Goal: Information Seeking & Learning: Learn about a topic

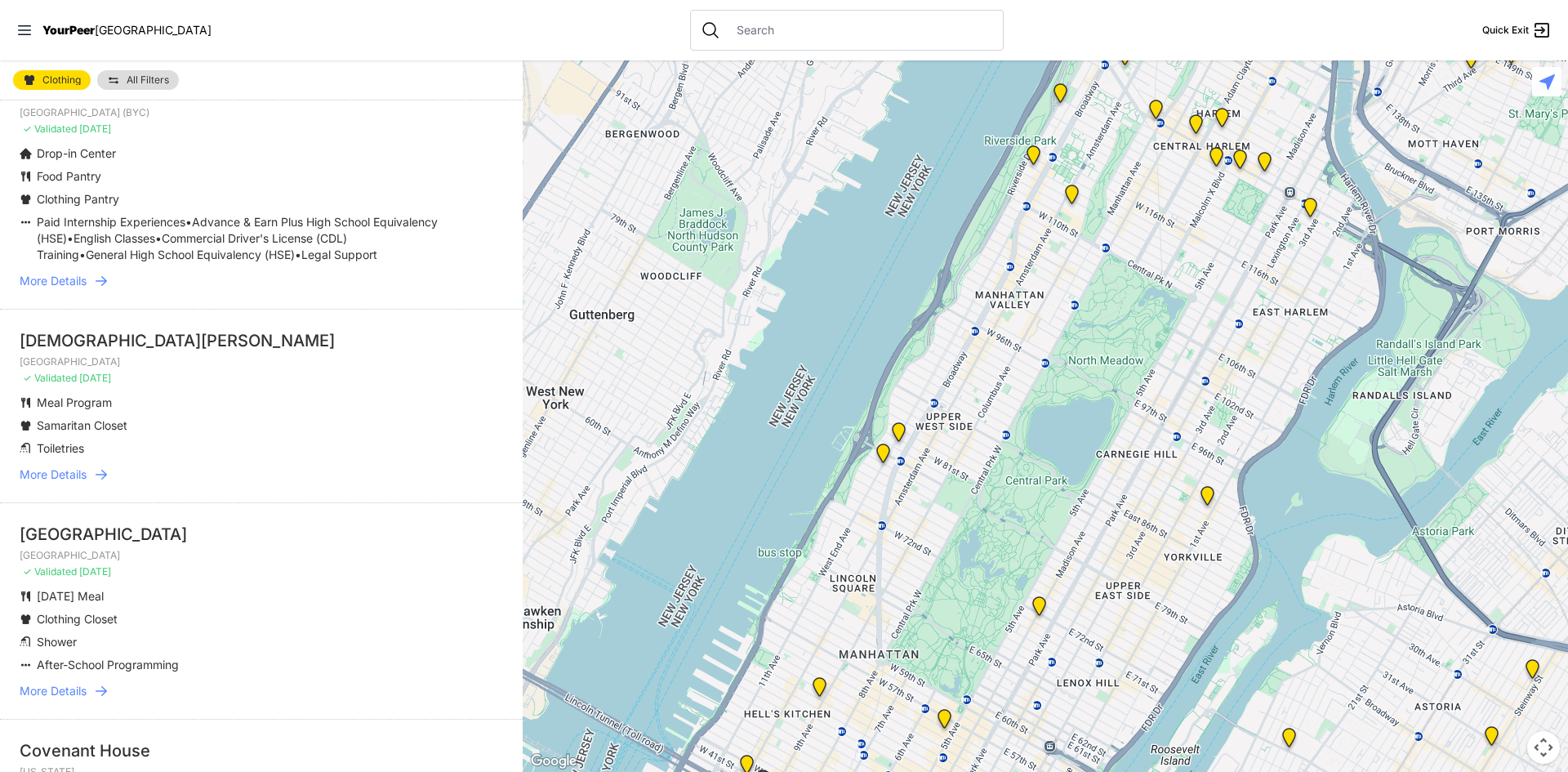
scroll to position [654, 0]
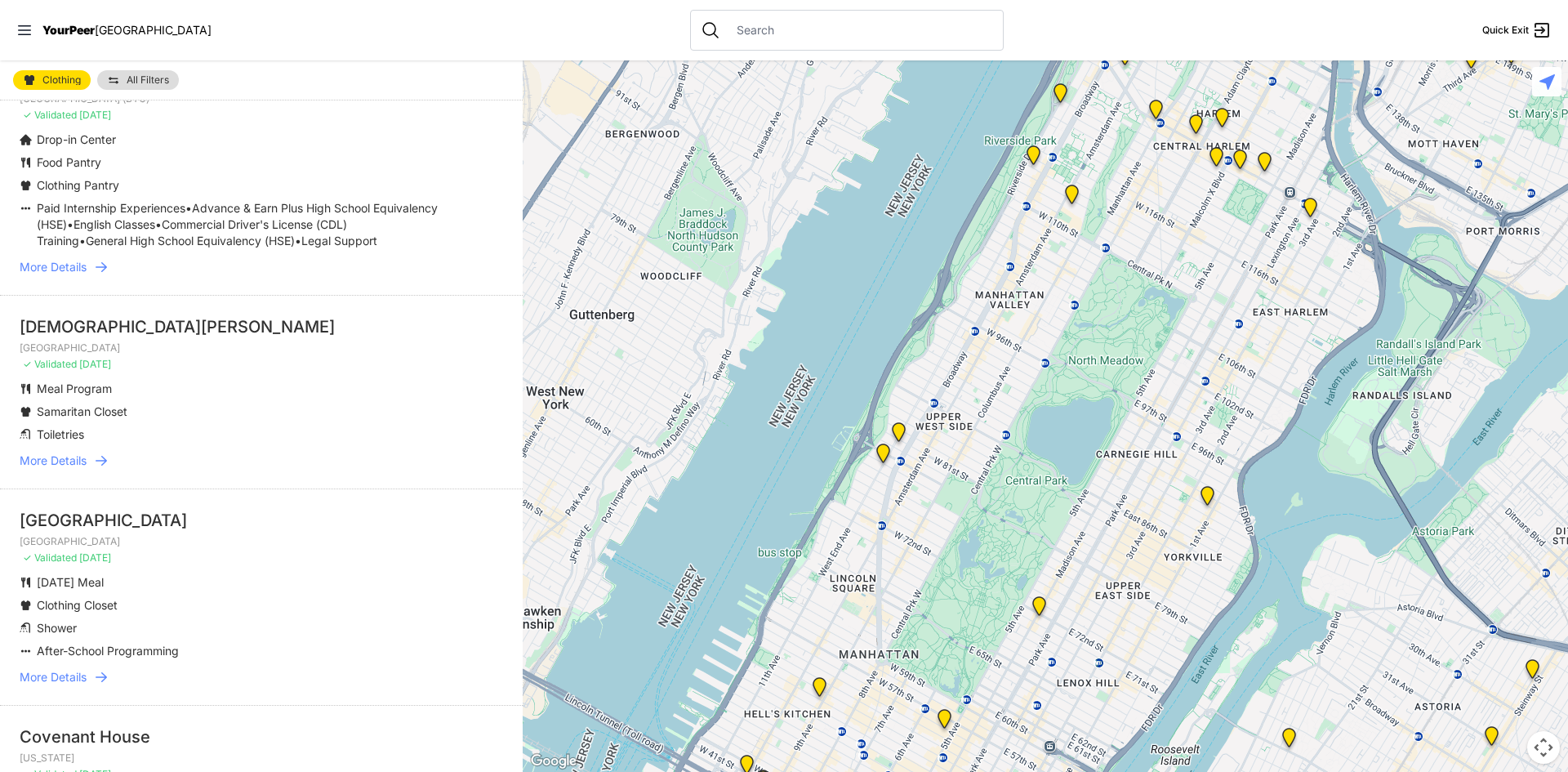
click at [102, 465] on icon at bounding box center [101, 461] width 11 height 10
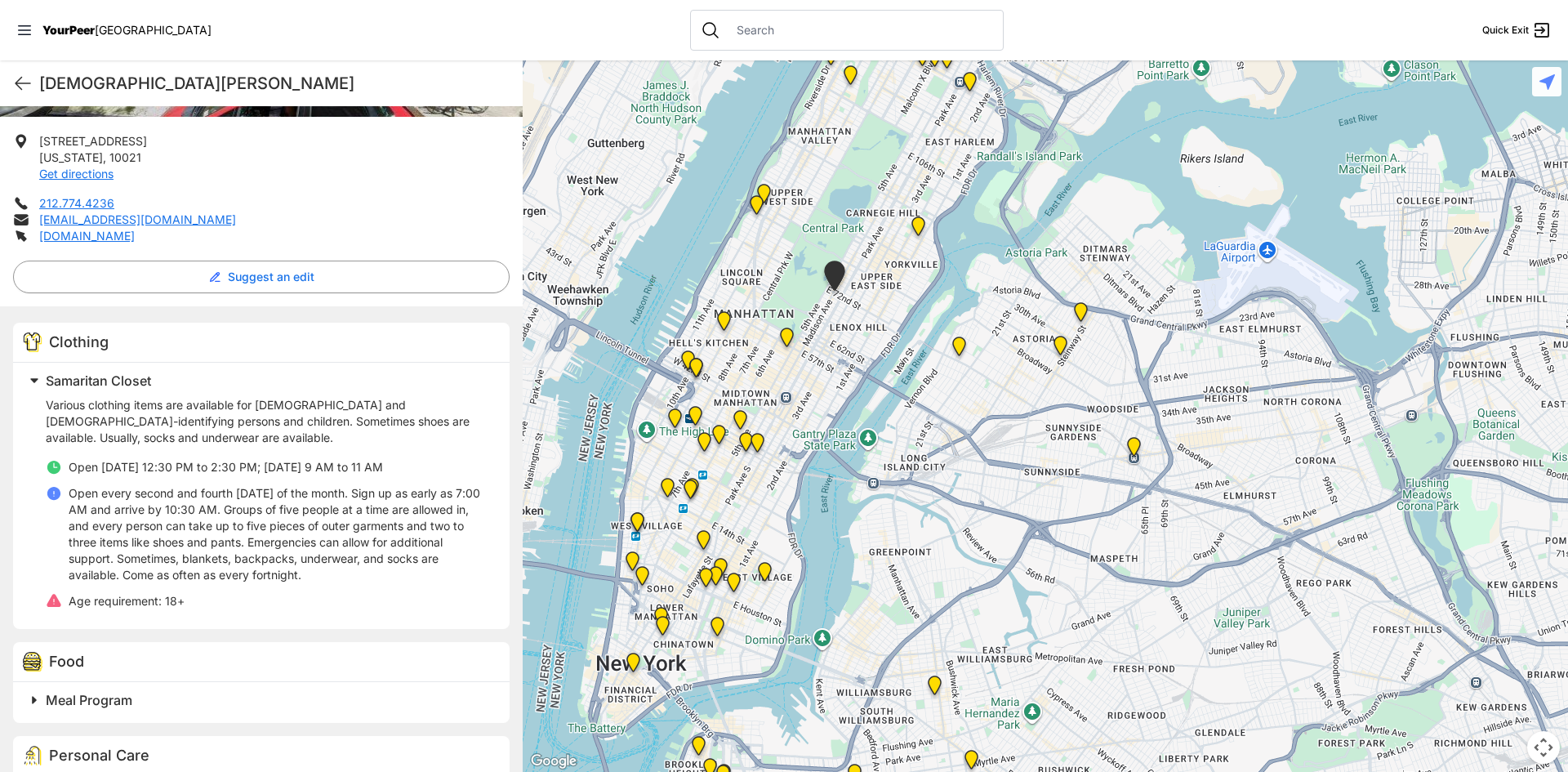
scroll to position [364, 0]
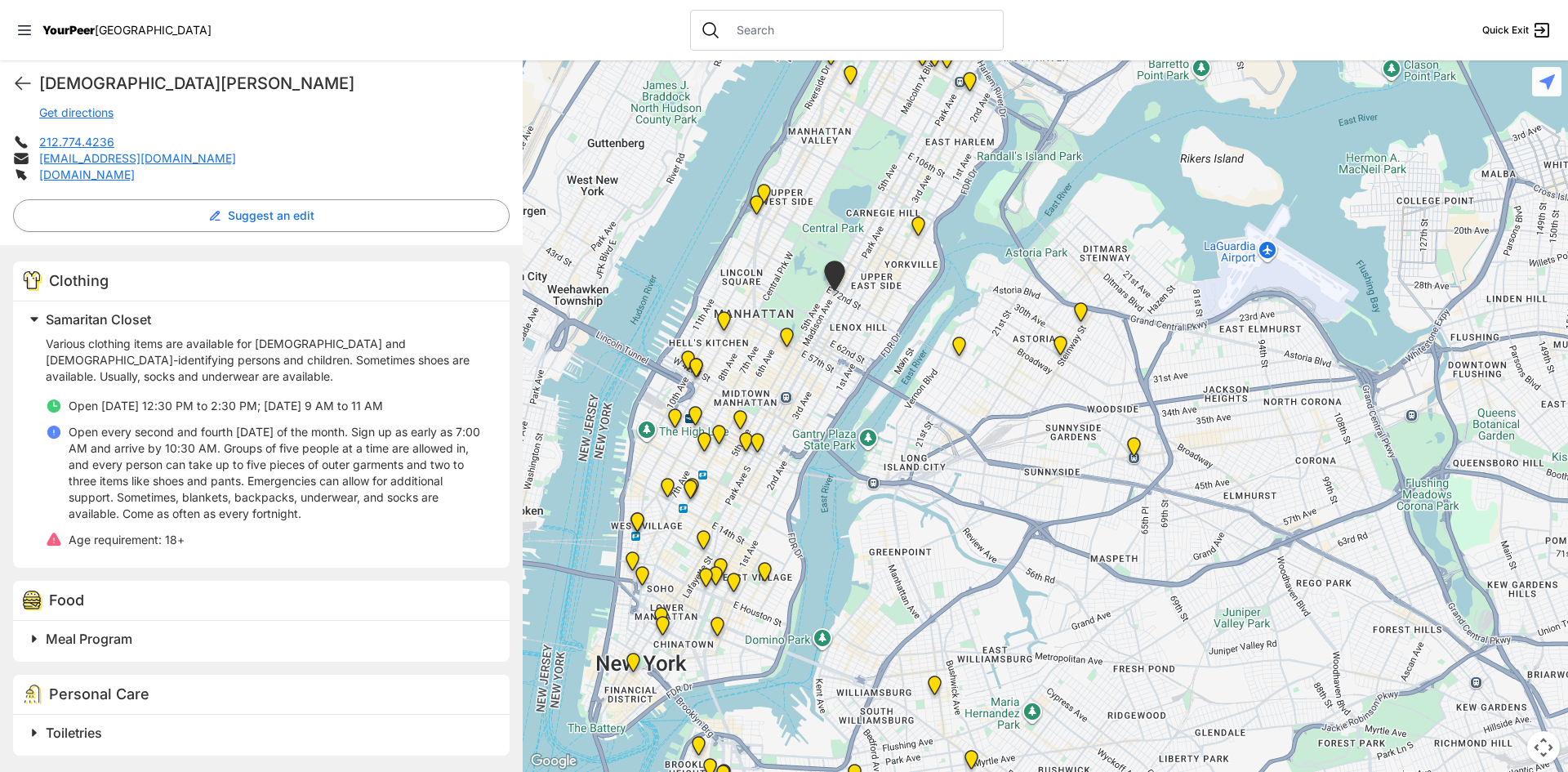
click at [83, 323] on span "Samaritan Closet" at bounding box center [98, 319] width 106 height 17
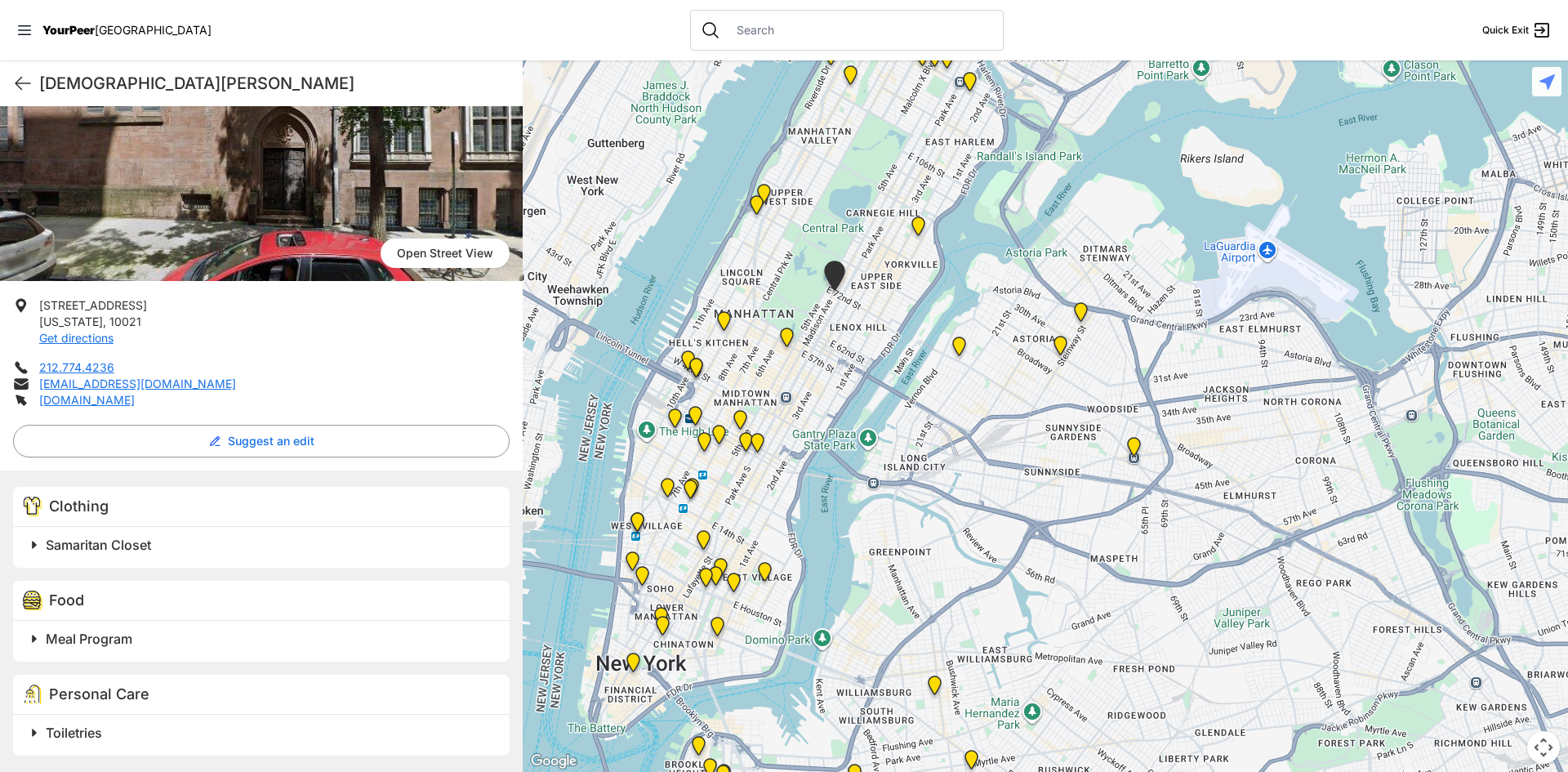
click at [95, 545] on span "Samaritan Closet" at bounding box center [98, 545] width 106 height 17
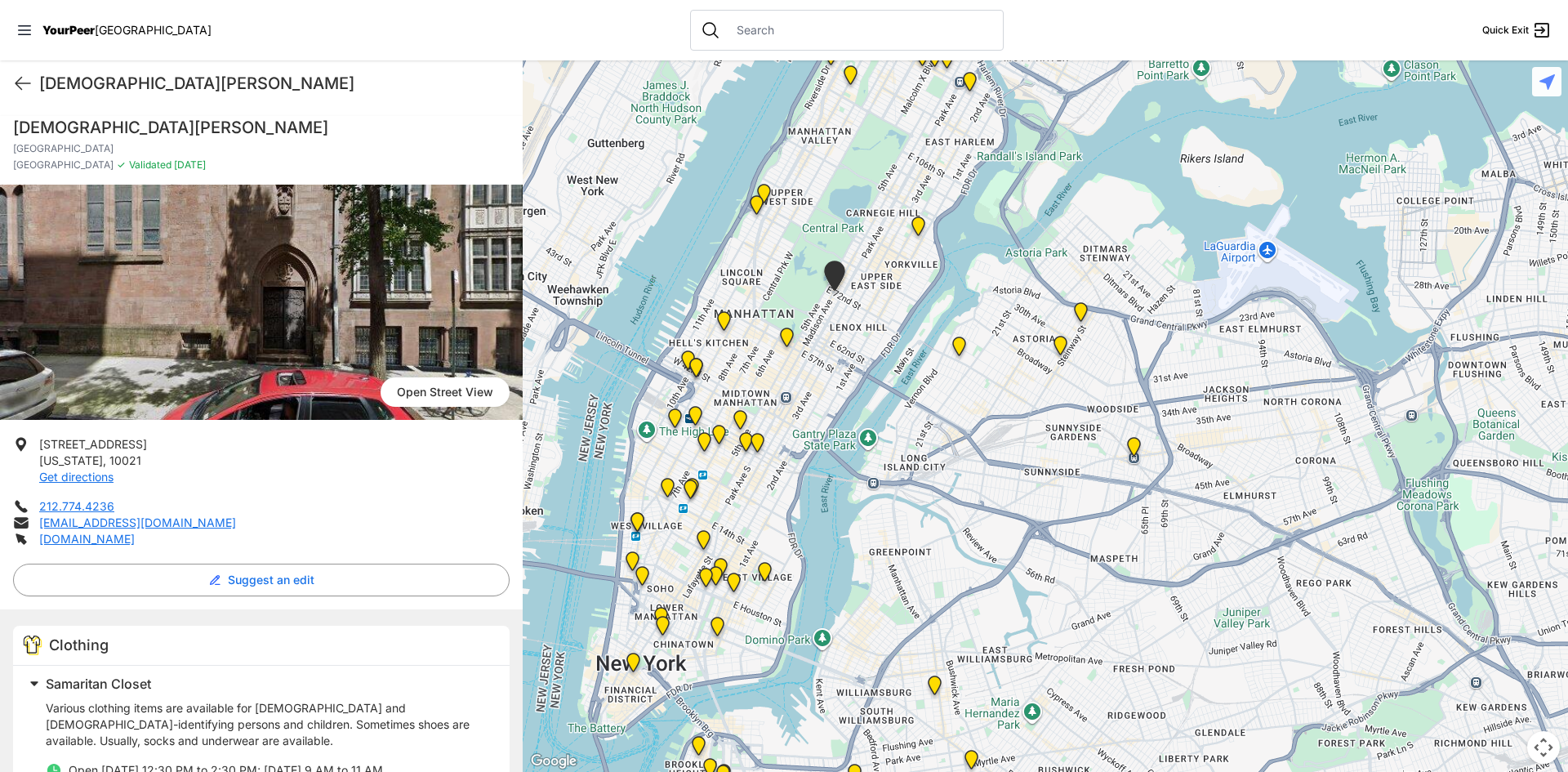
scroll to position [364, 0]
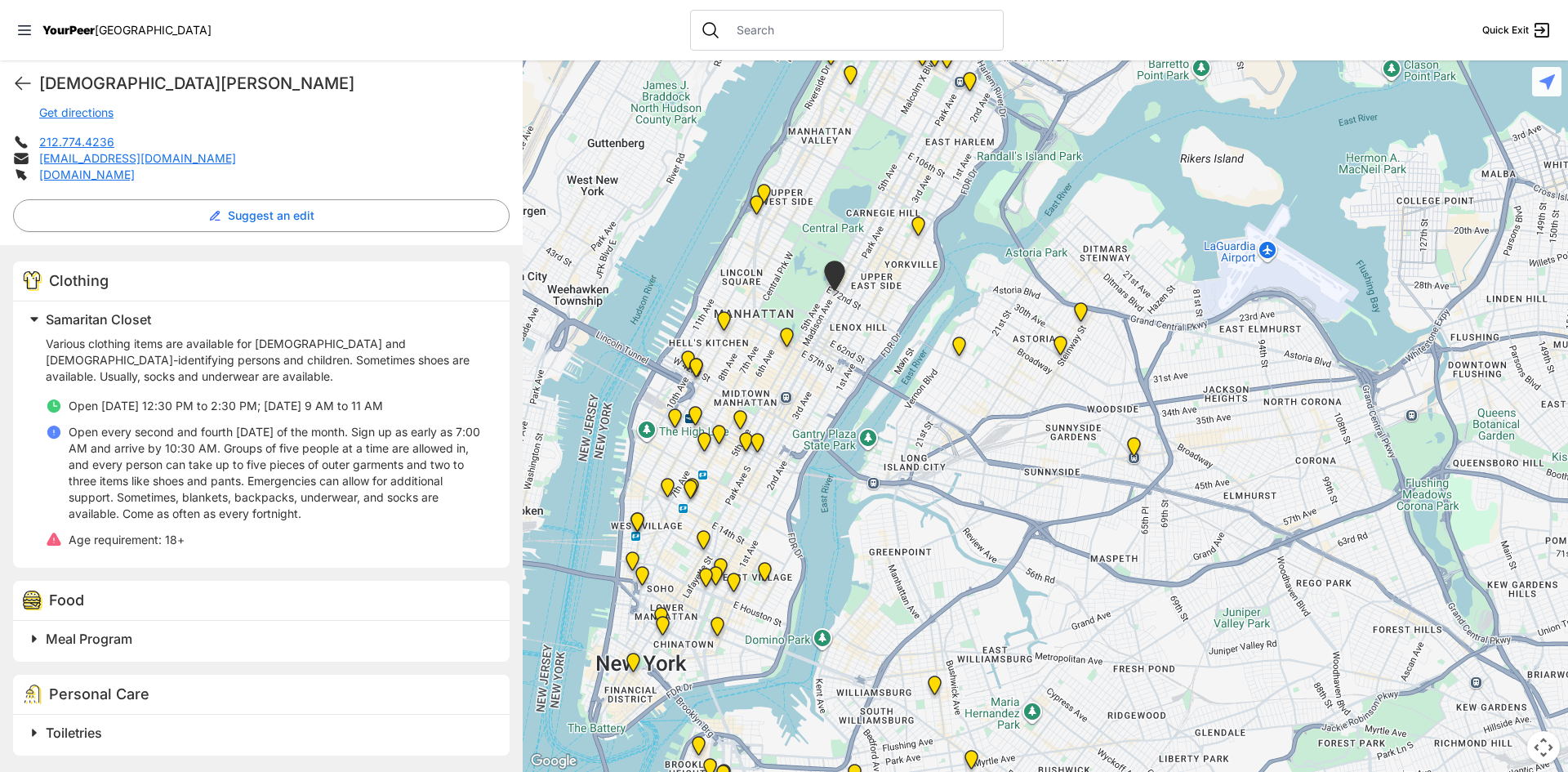
click at [106, 323] on span "Samaritan Closet" at bounding box center [98, 319] width 106 height 17
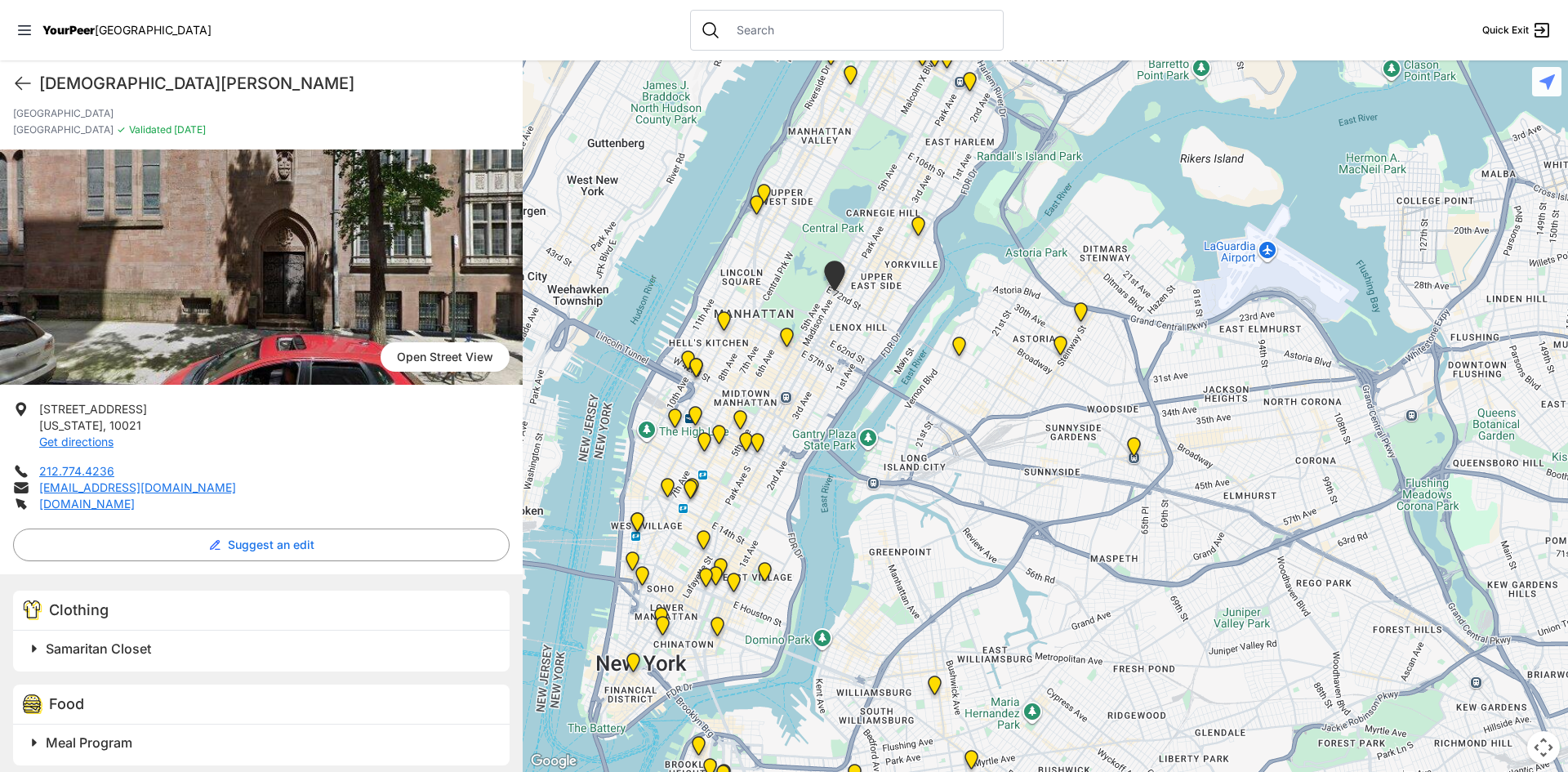
scroll to position [0, 0]
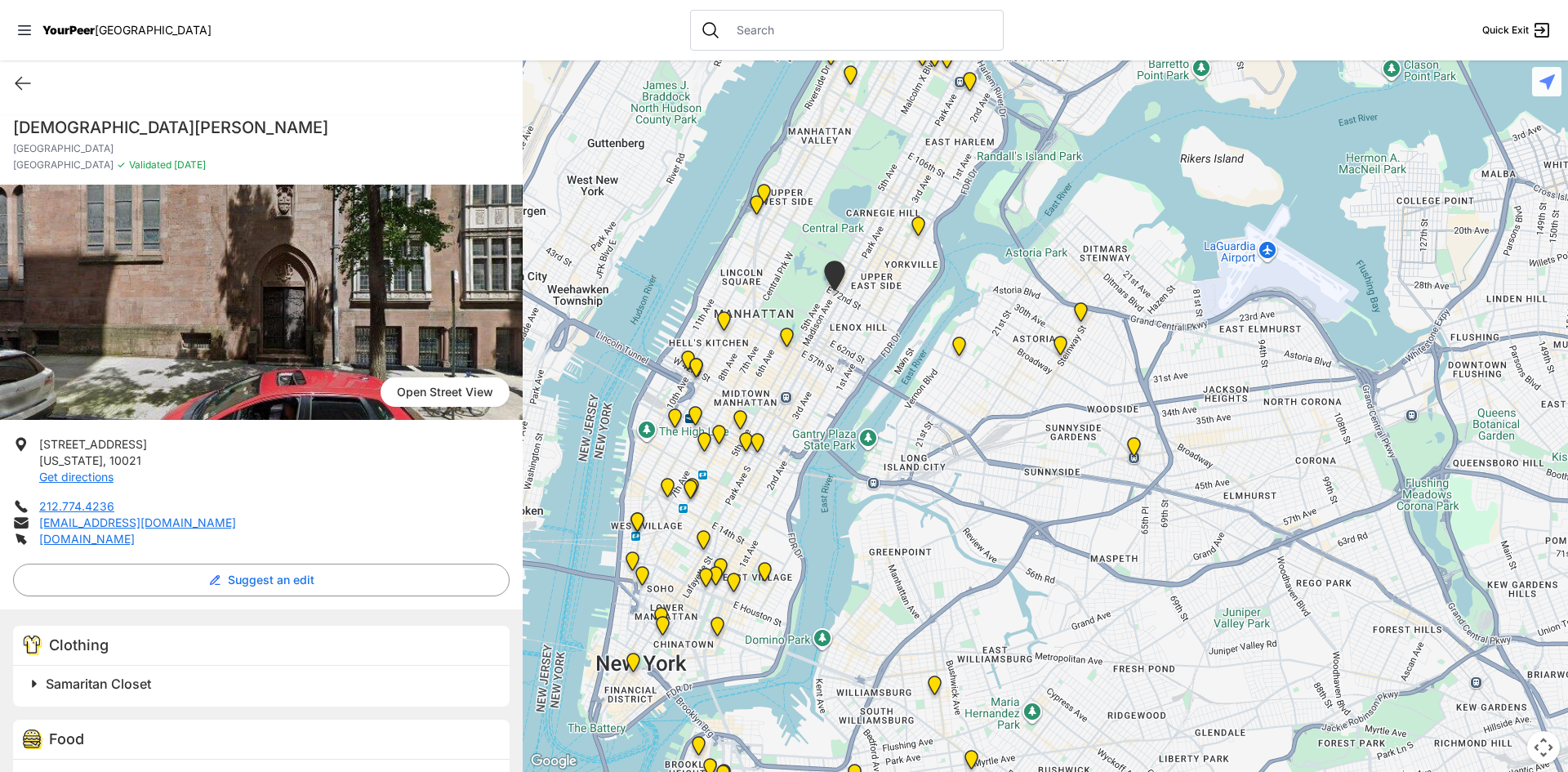
select select "recentlyUpdated"
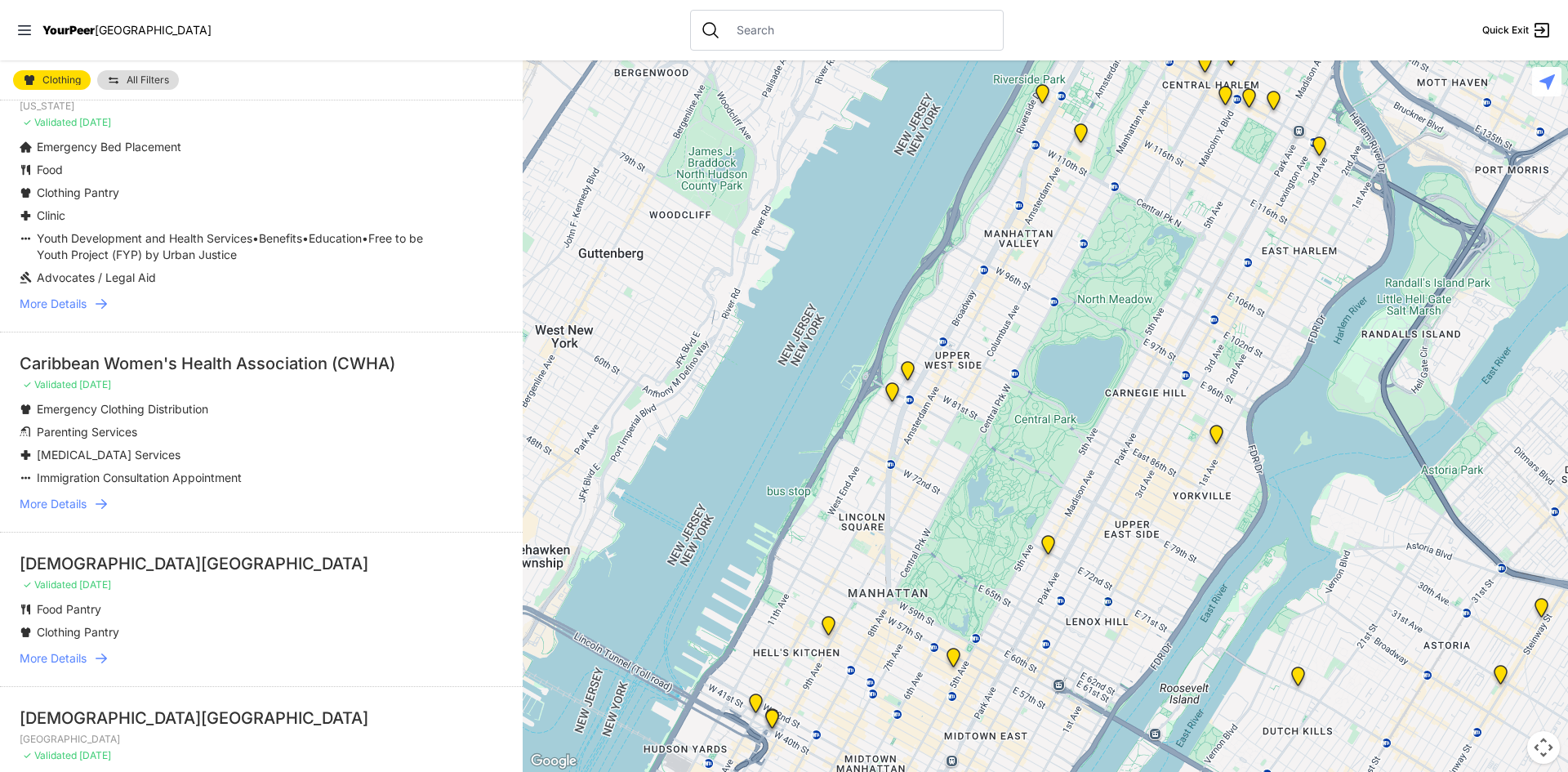
scroll to position [1307, 0]
click at [106, 662] on icon at bounding box center [101, 656] width 11 height 10
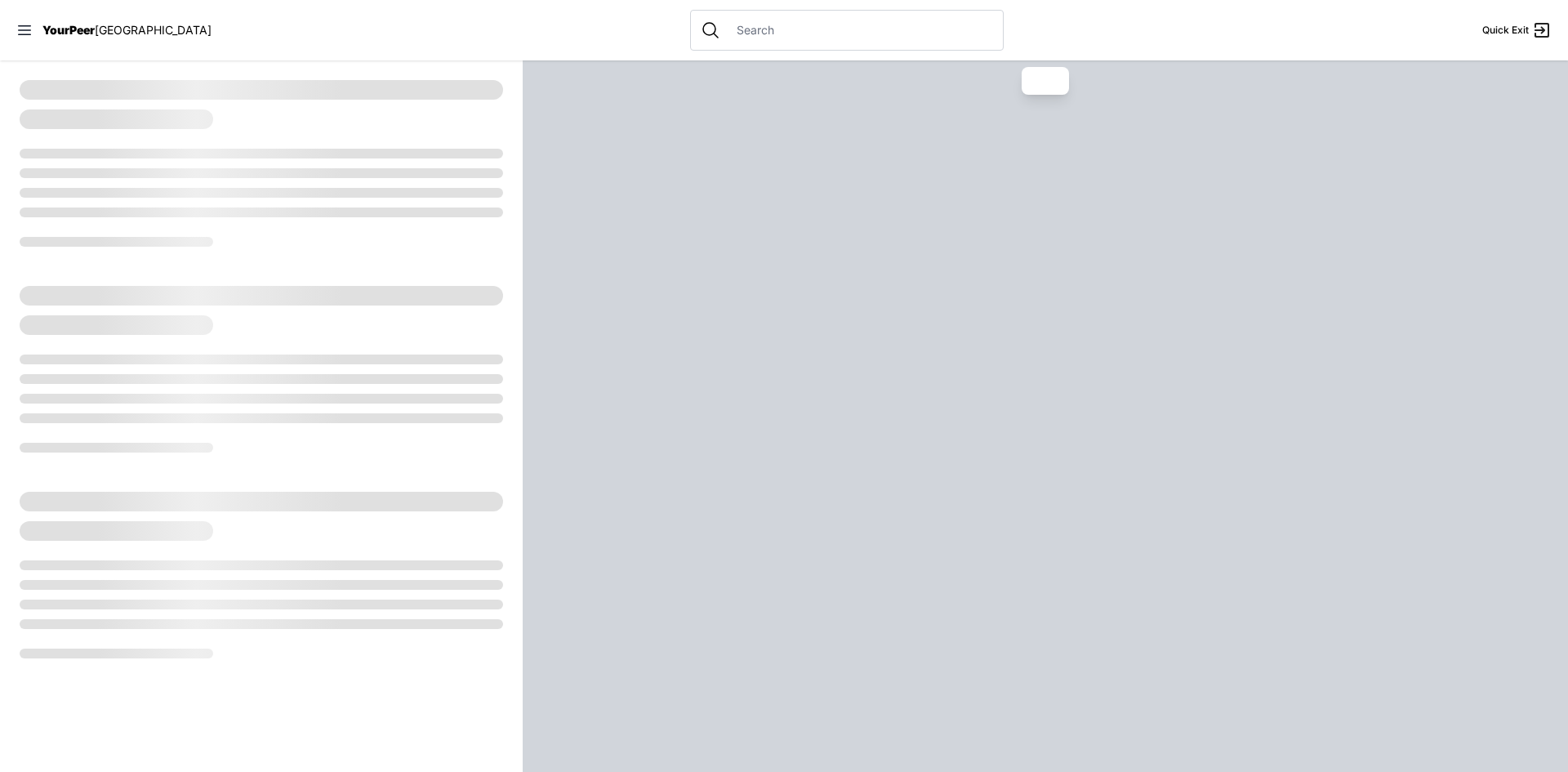
select select "recentlyUpdated"
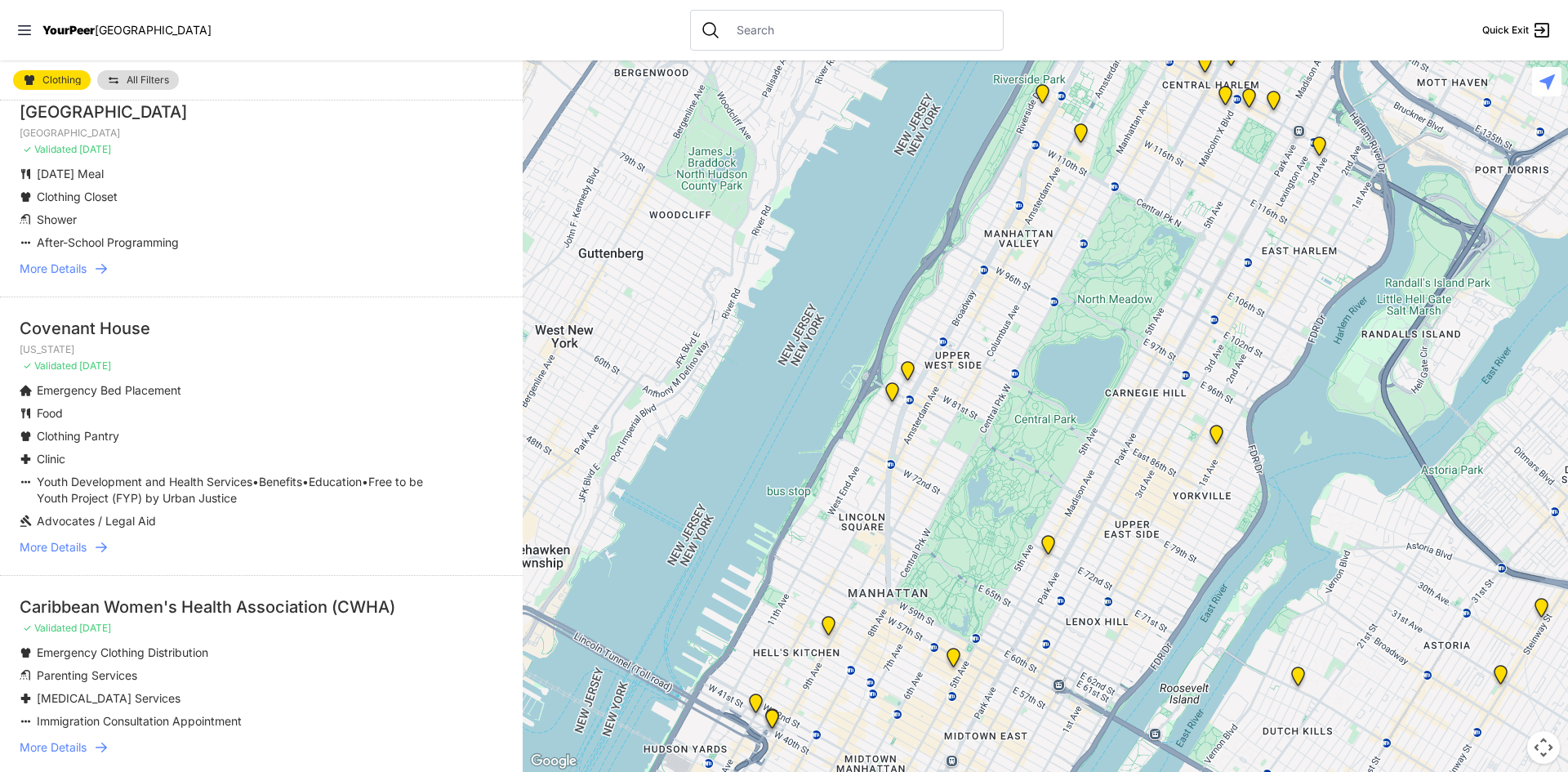
scroll to position [1471, 0]
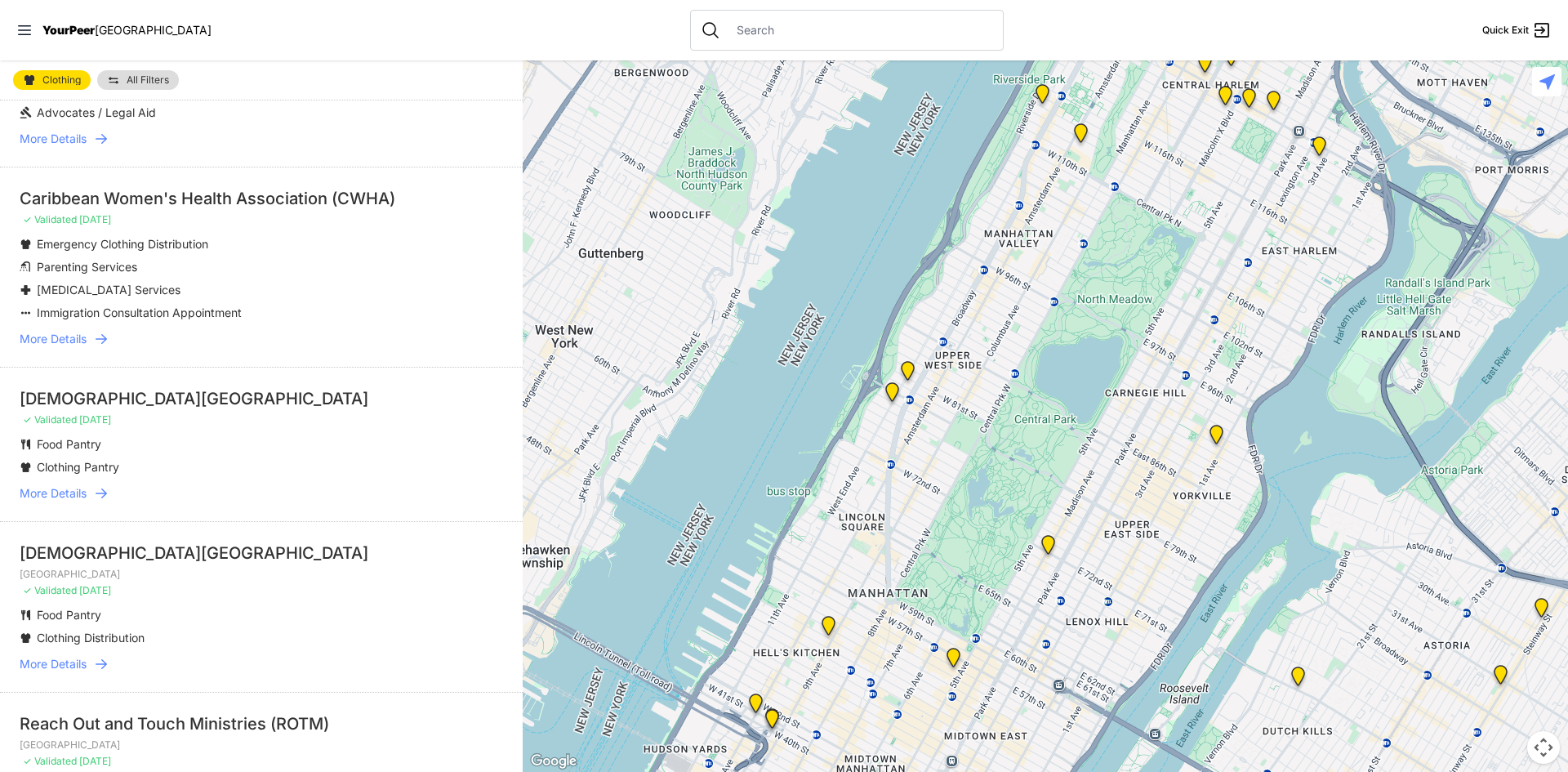
click at [104, 673] on icon at bounding box center [101, 665] width 17 height 17
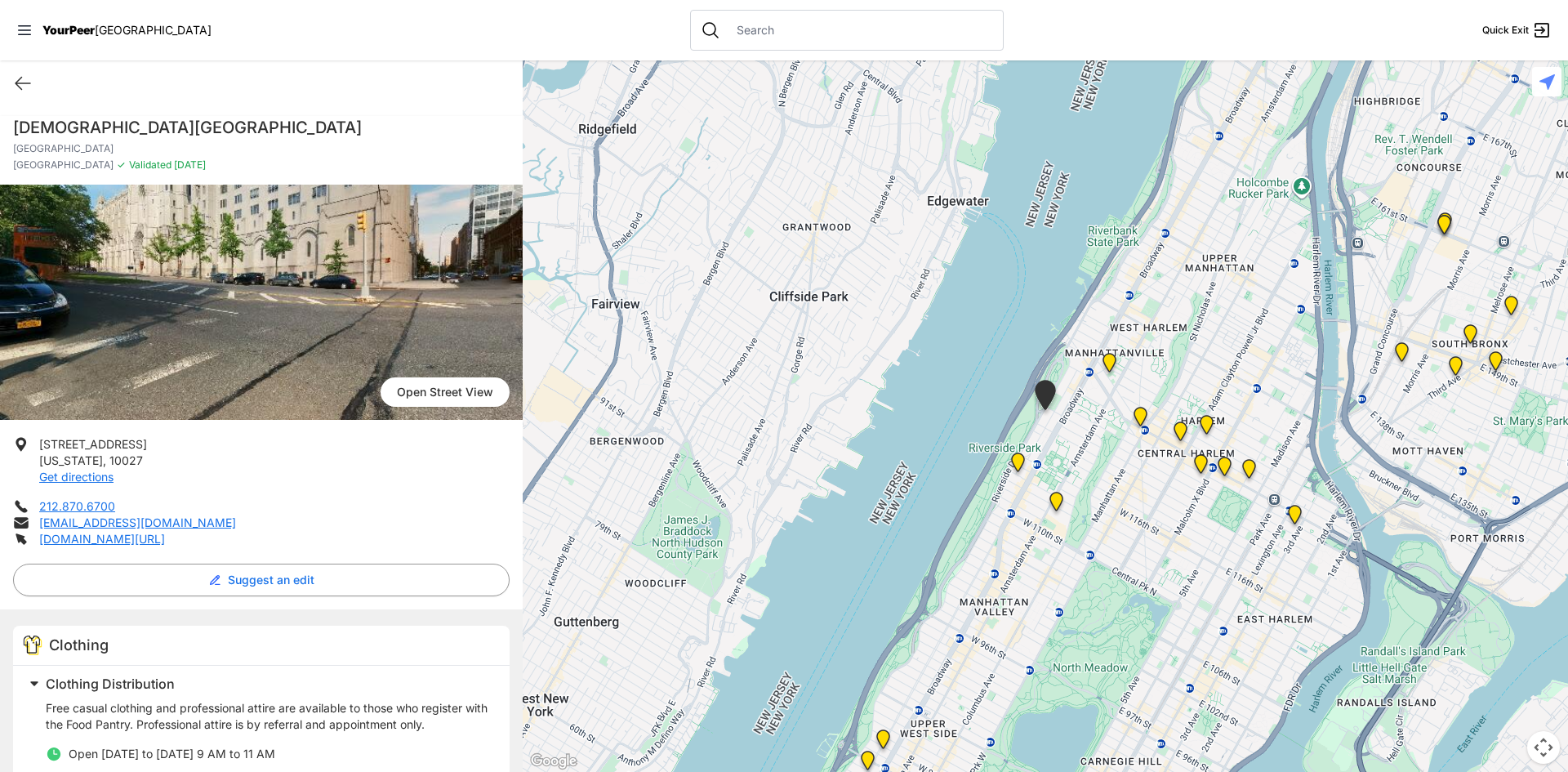
select select "recentlyUpdated"
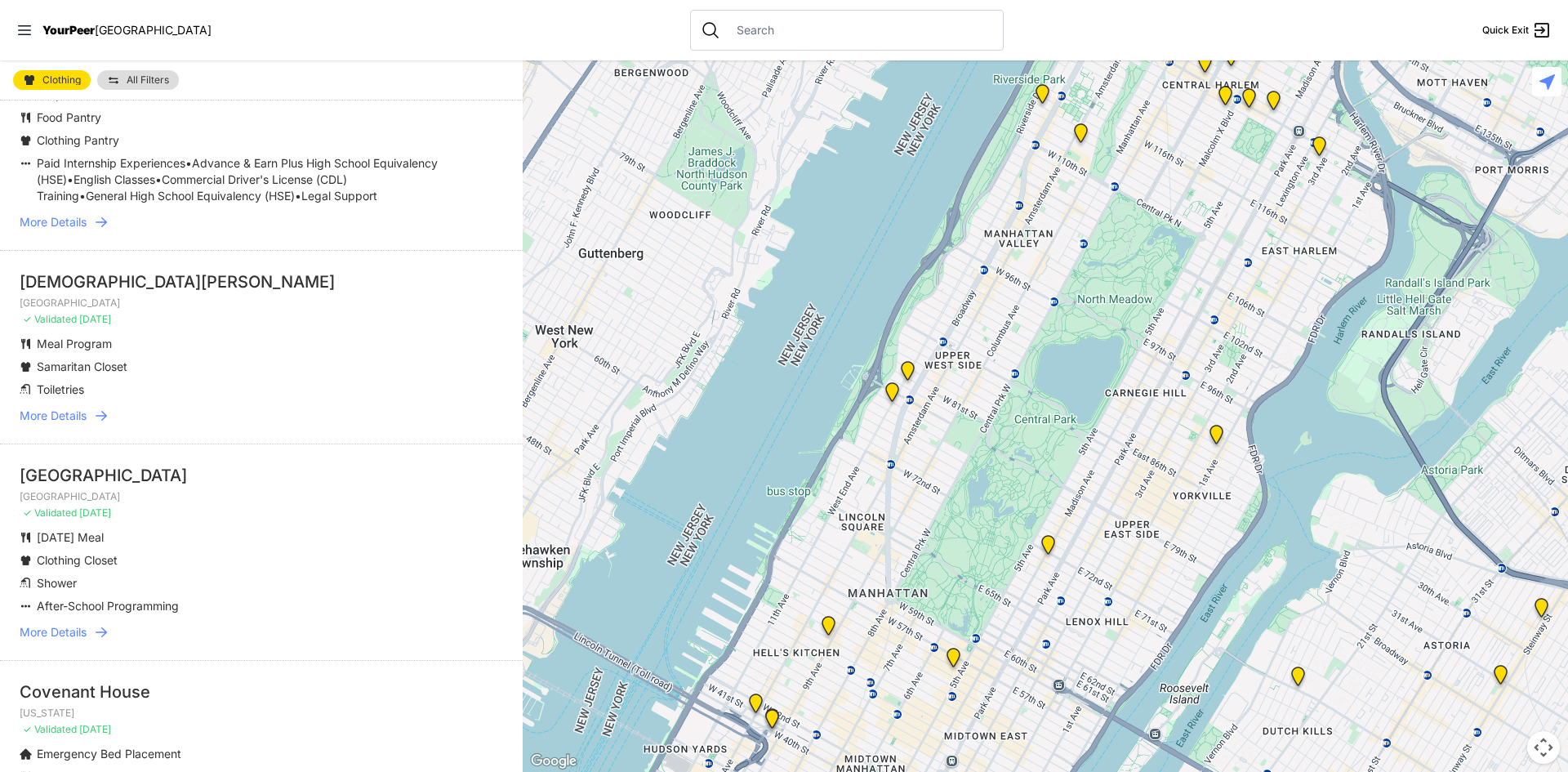
scroll to position [735, 0]
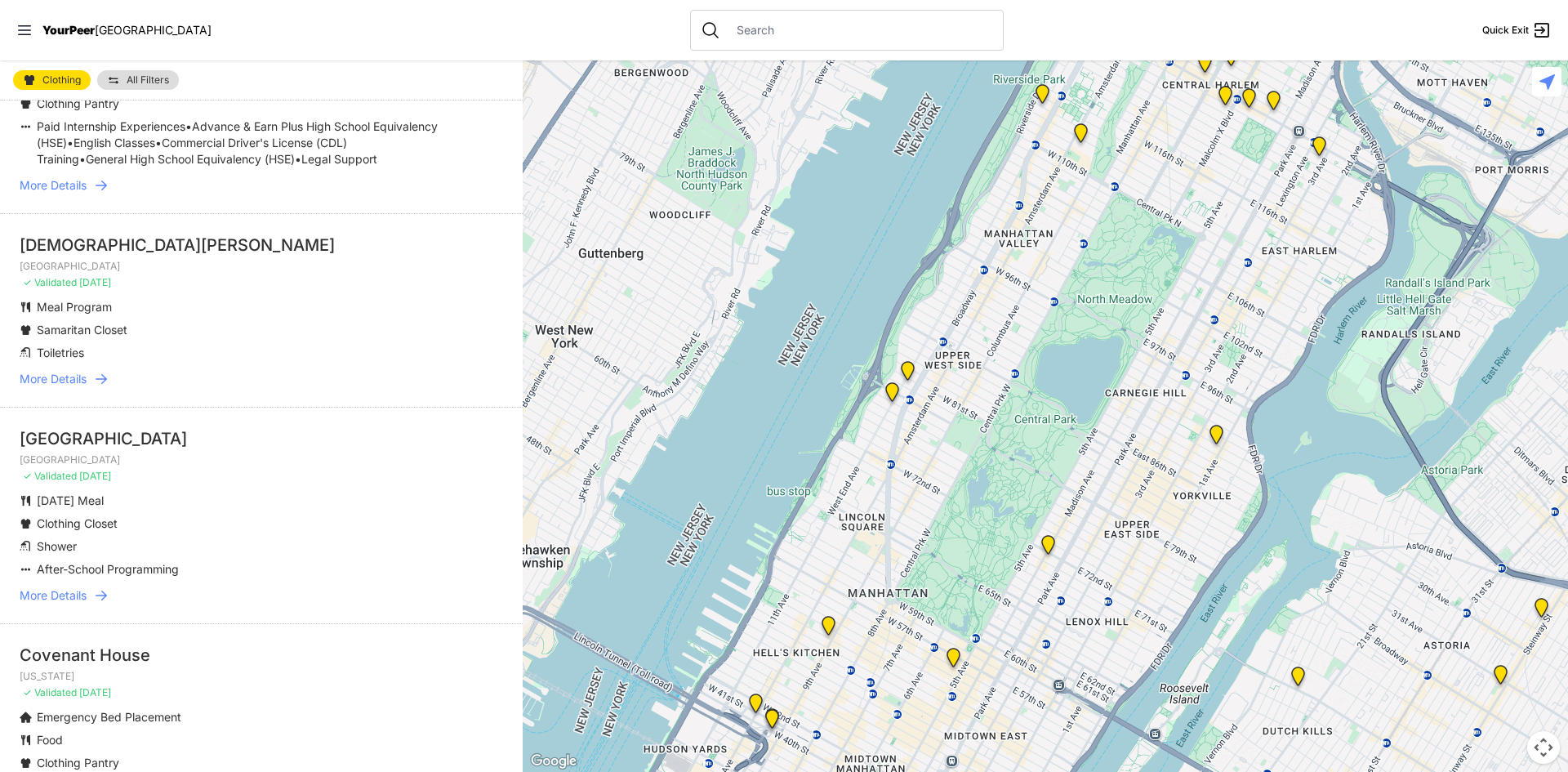
click at [102, 387] on icon at bounding box center [101, 379] width 17 height 17
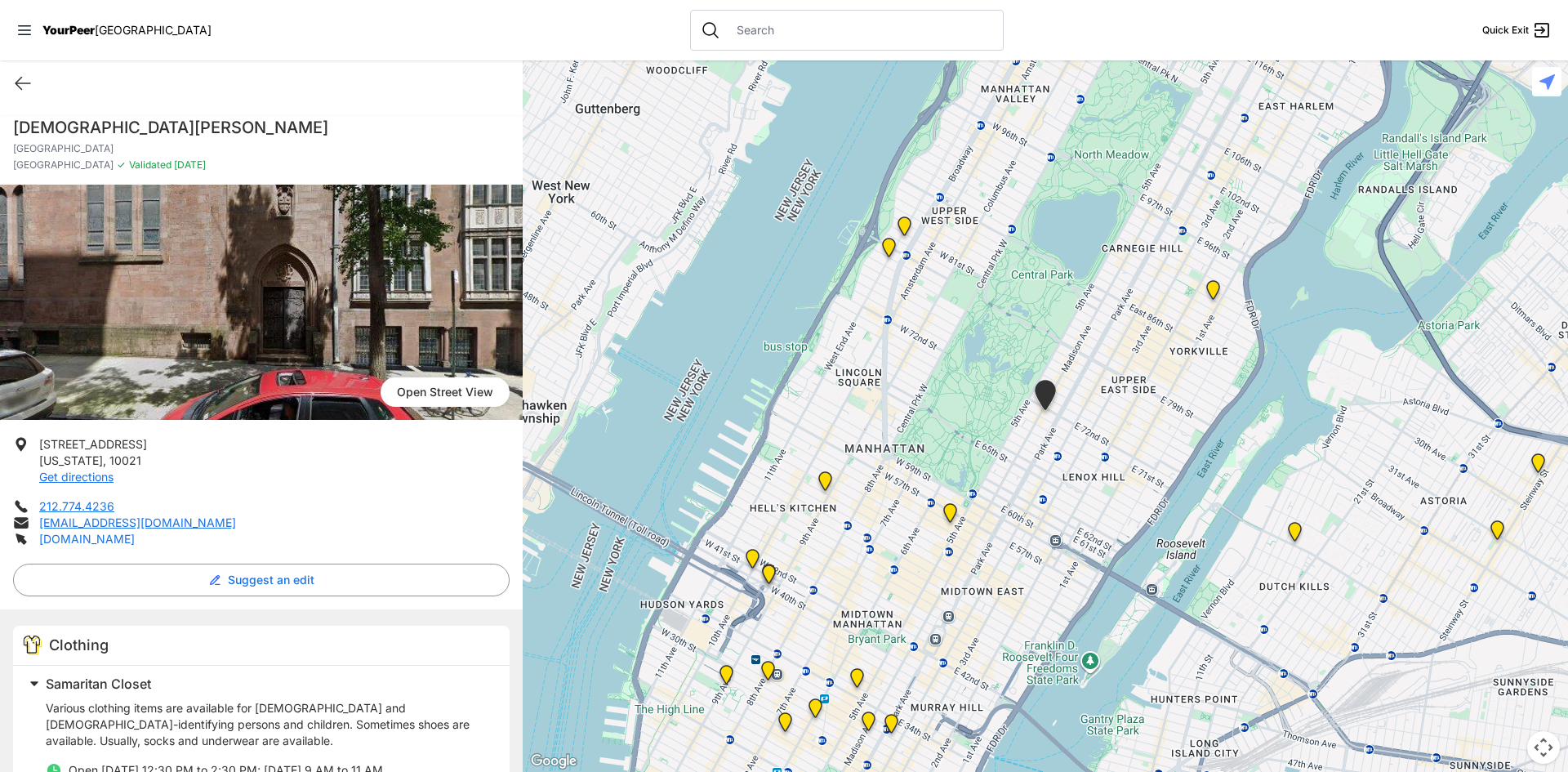
click at [72, 539] on link "[DOMAIN_NAME]" at bounding box center [87, 538] width 95 height 14
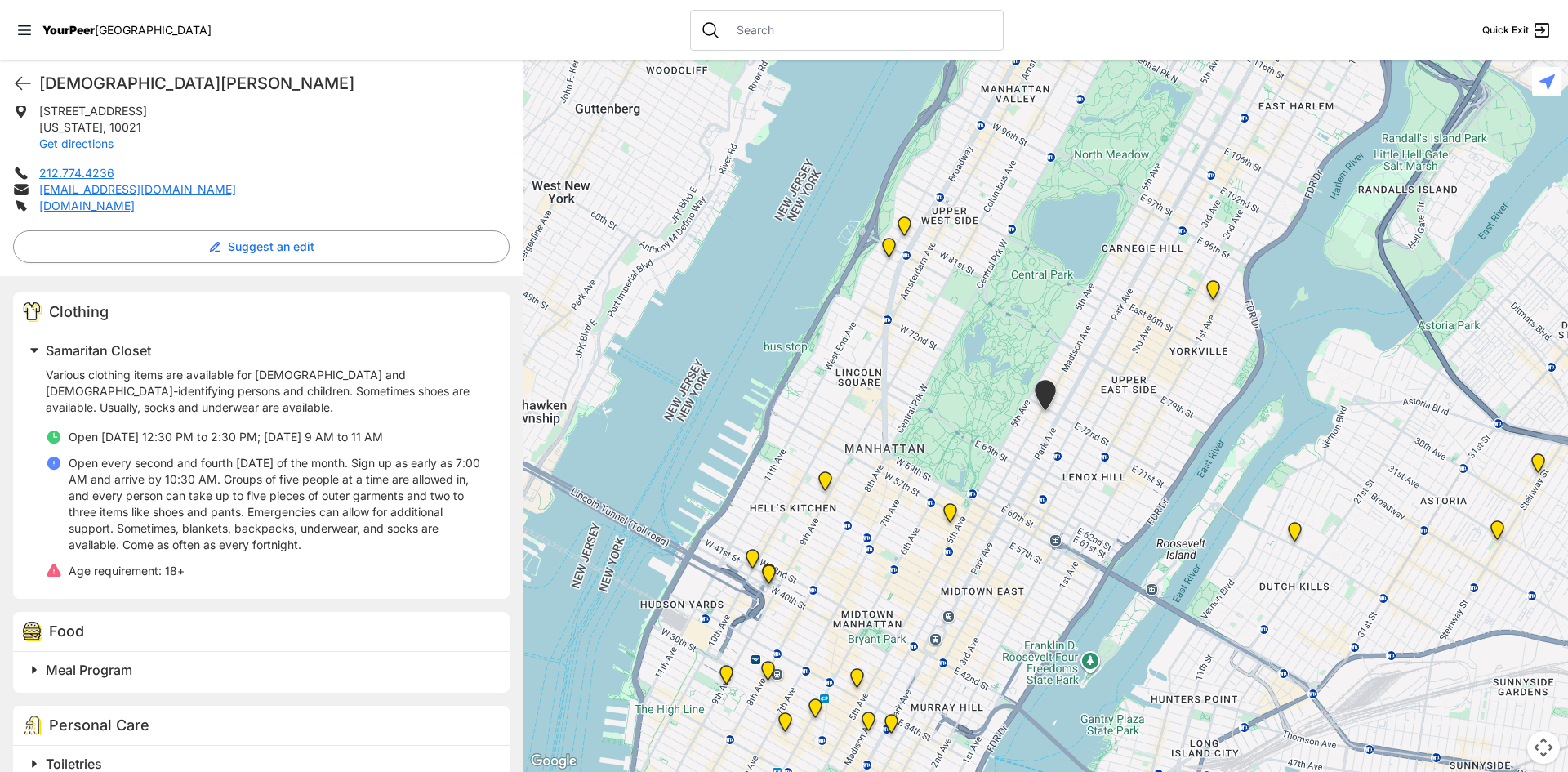
scroll to position [321, 0]
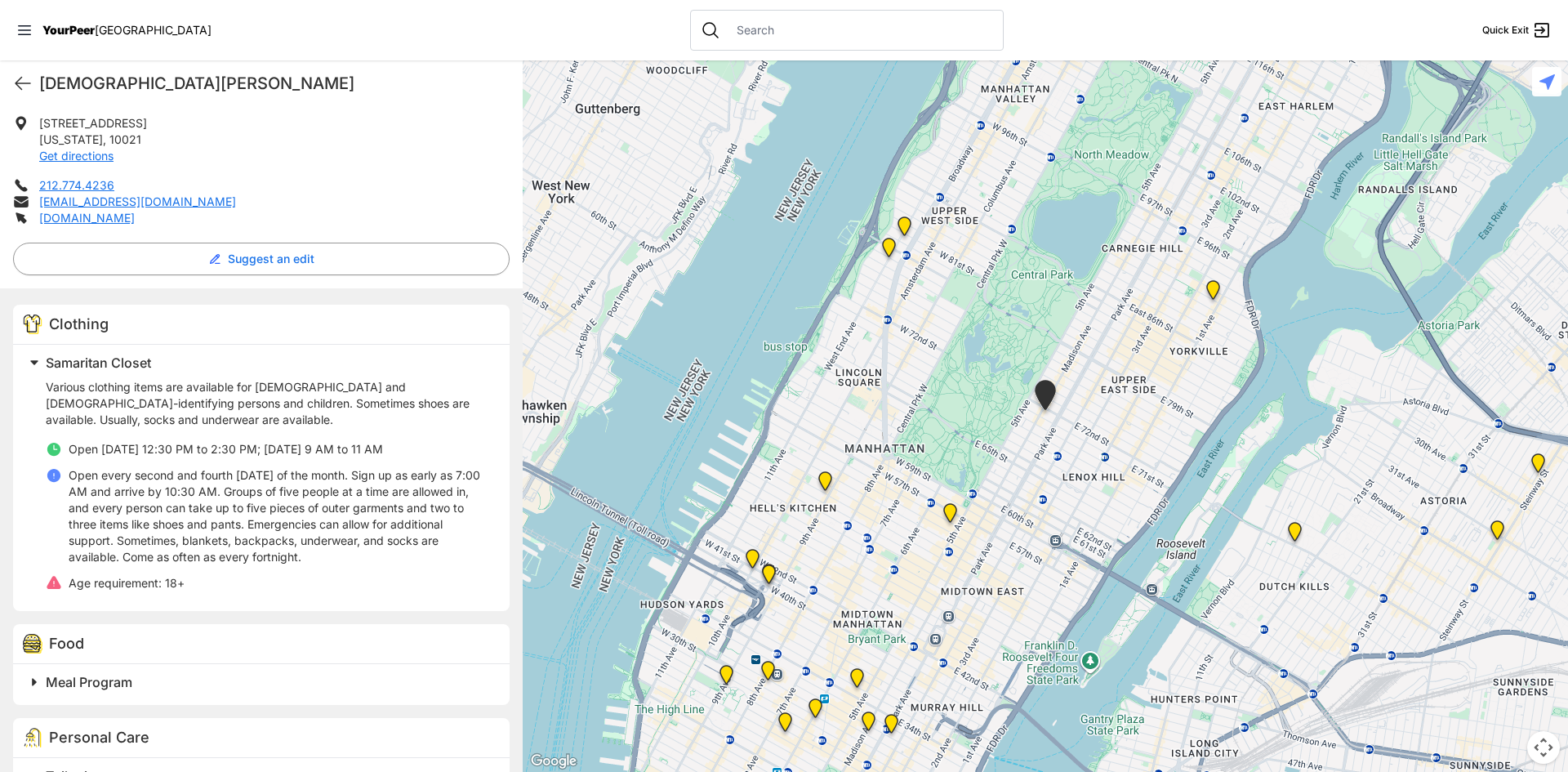
select select "recentlyUpdated"
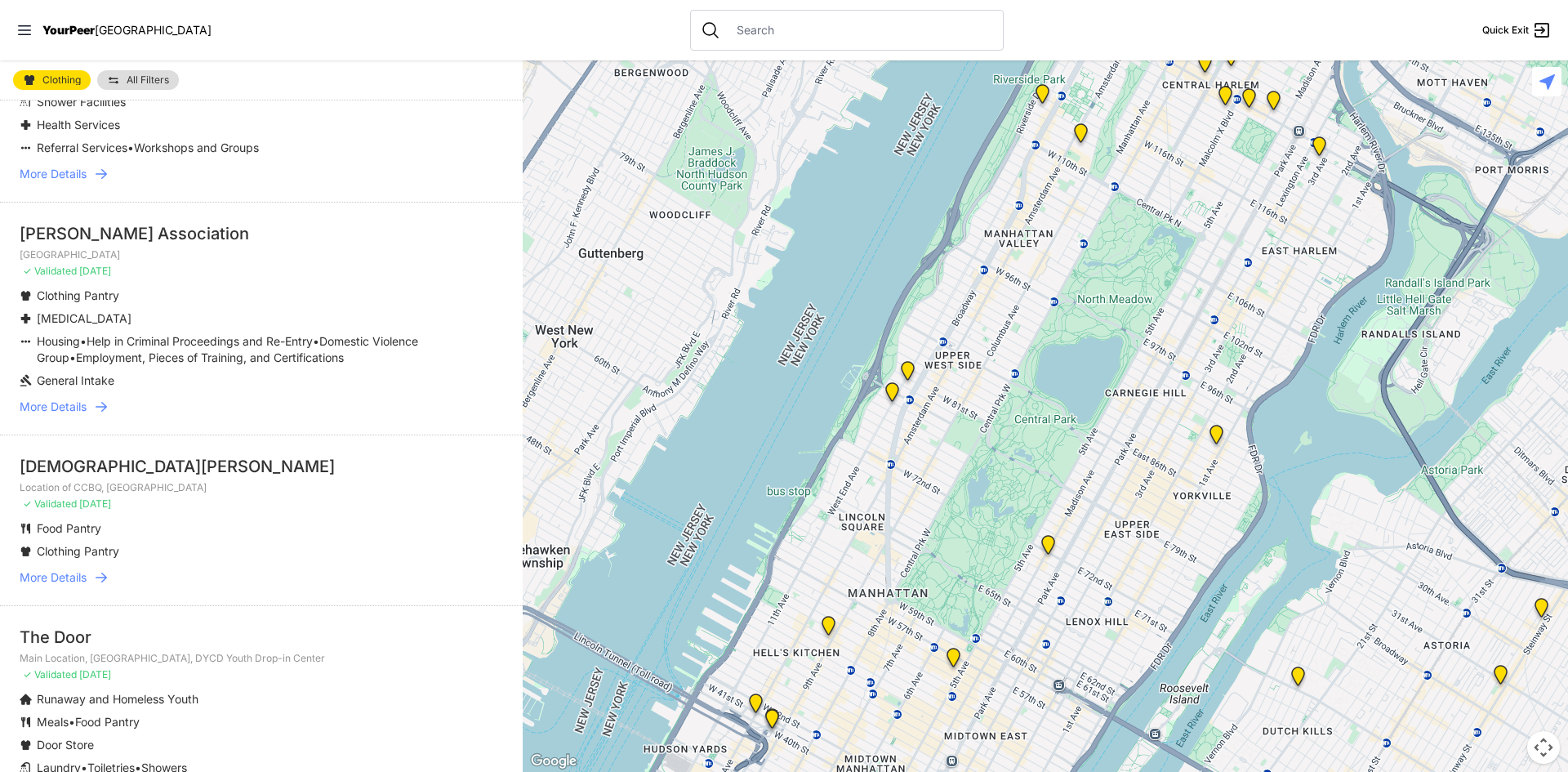
scroll to position [3514, 0]
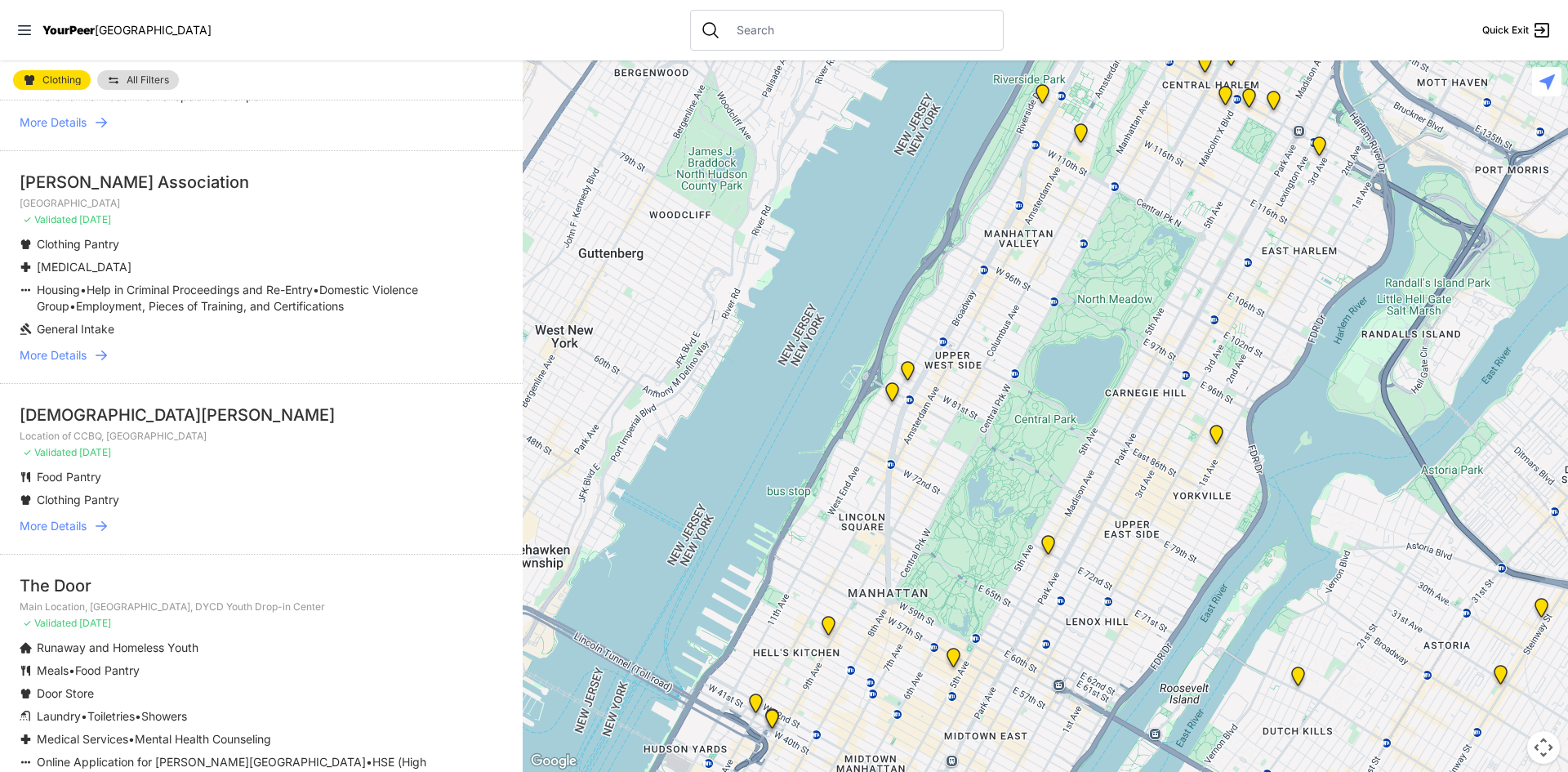
click at [107, 521] on icon at bounding box center [101, 526] width 11 height 10
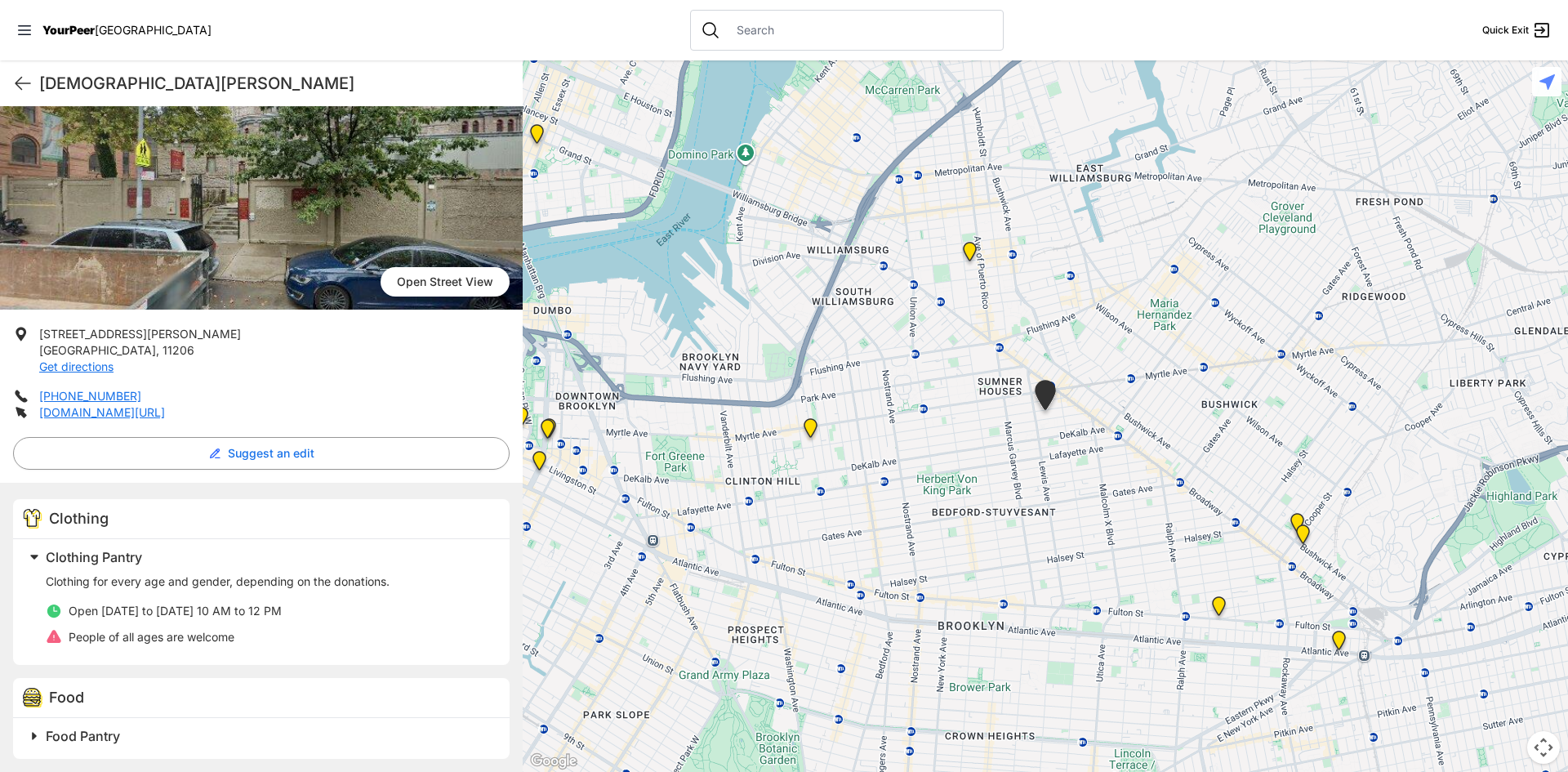
scroll to position [114, 0]
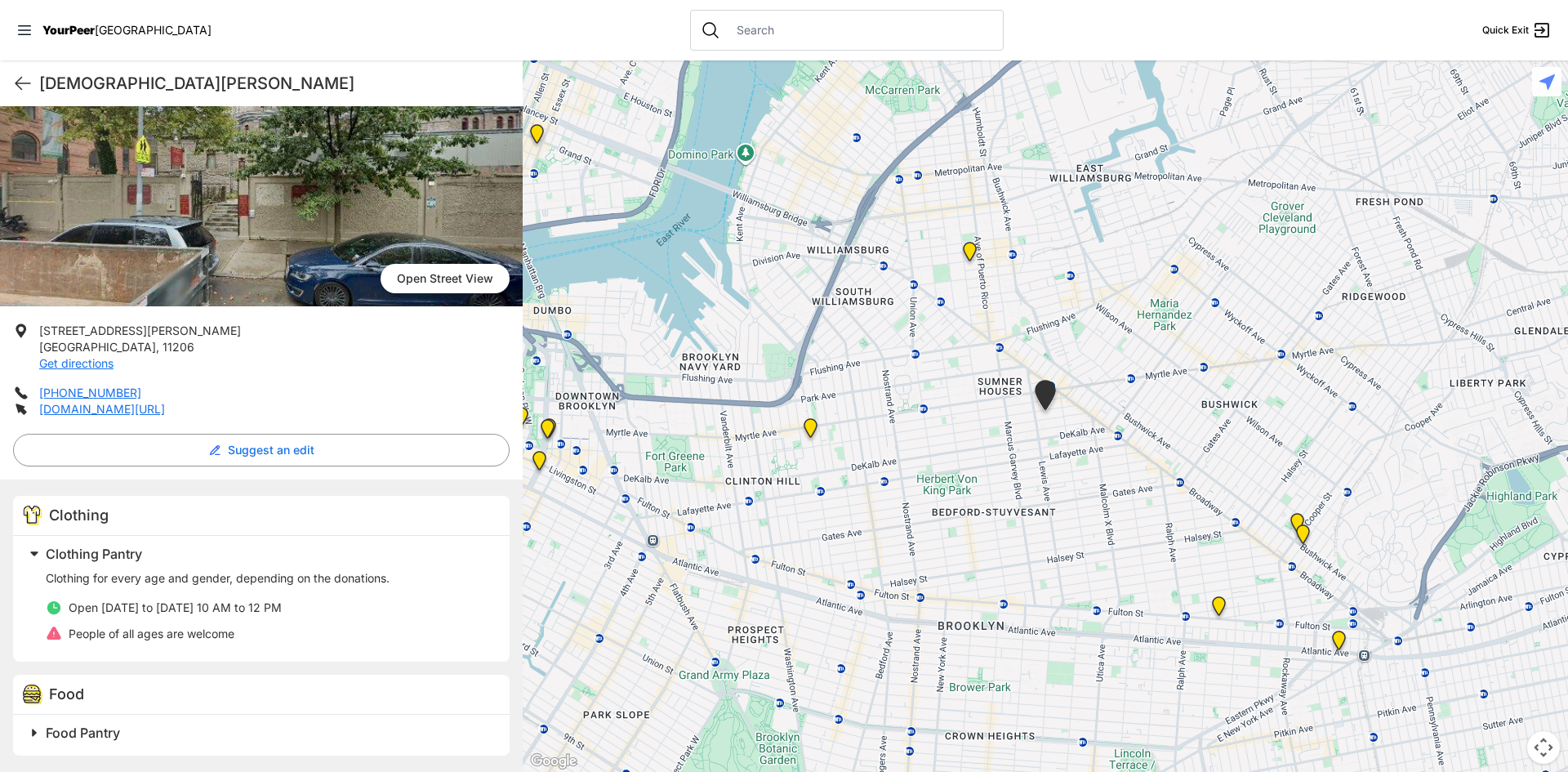
select select "recentlyUpdated"
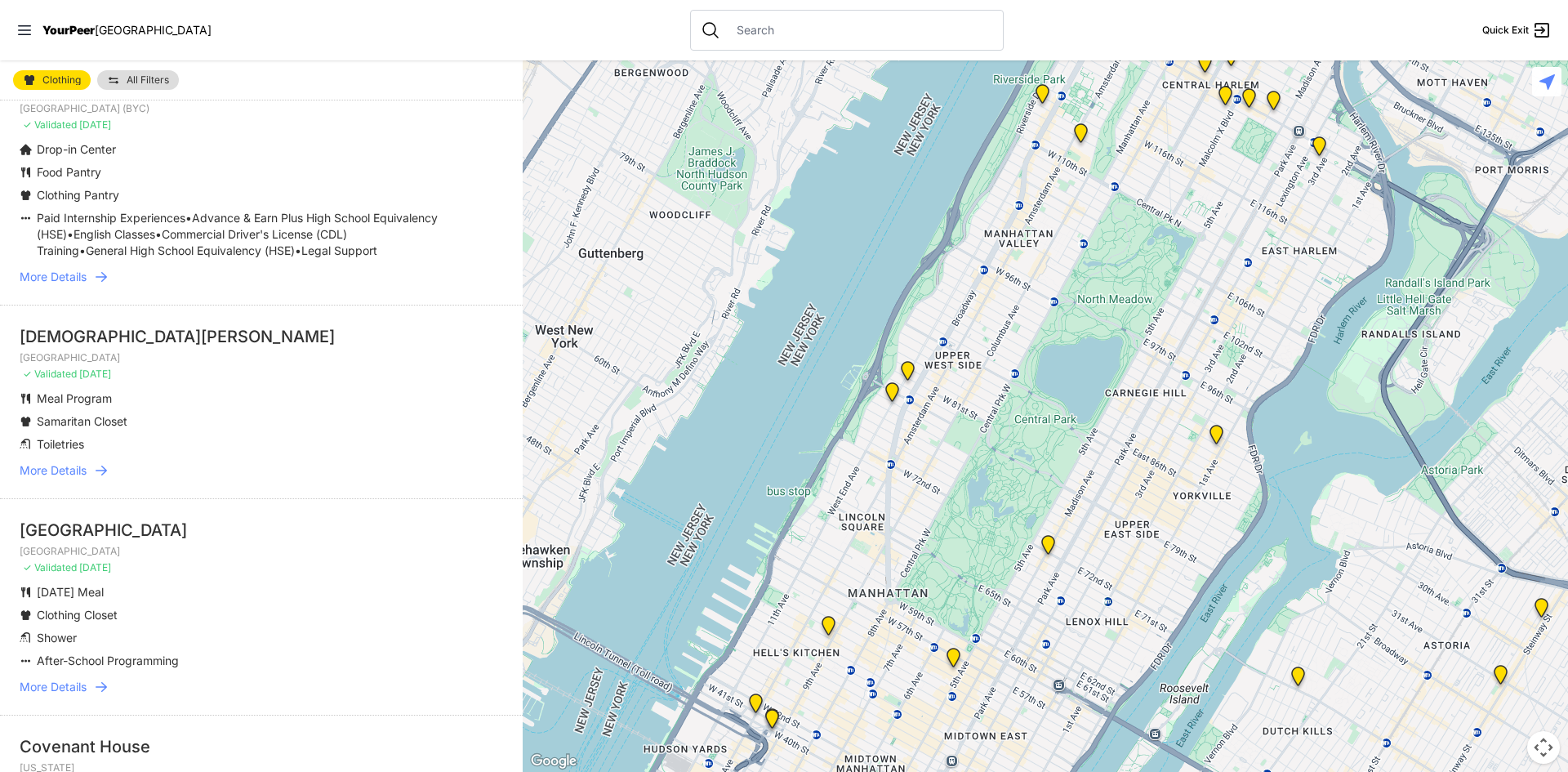
scroll to position [735, 0]
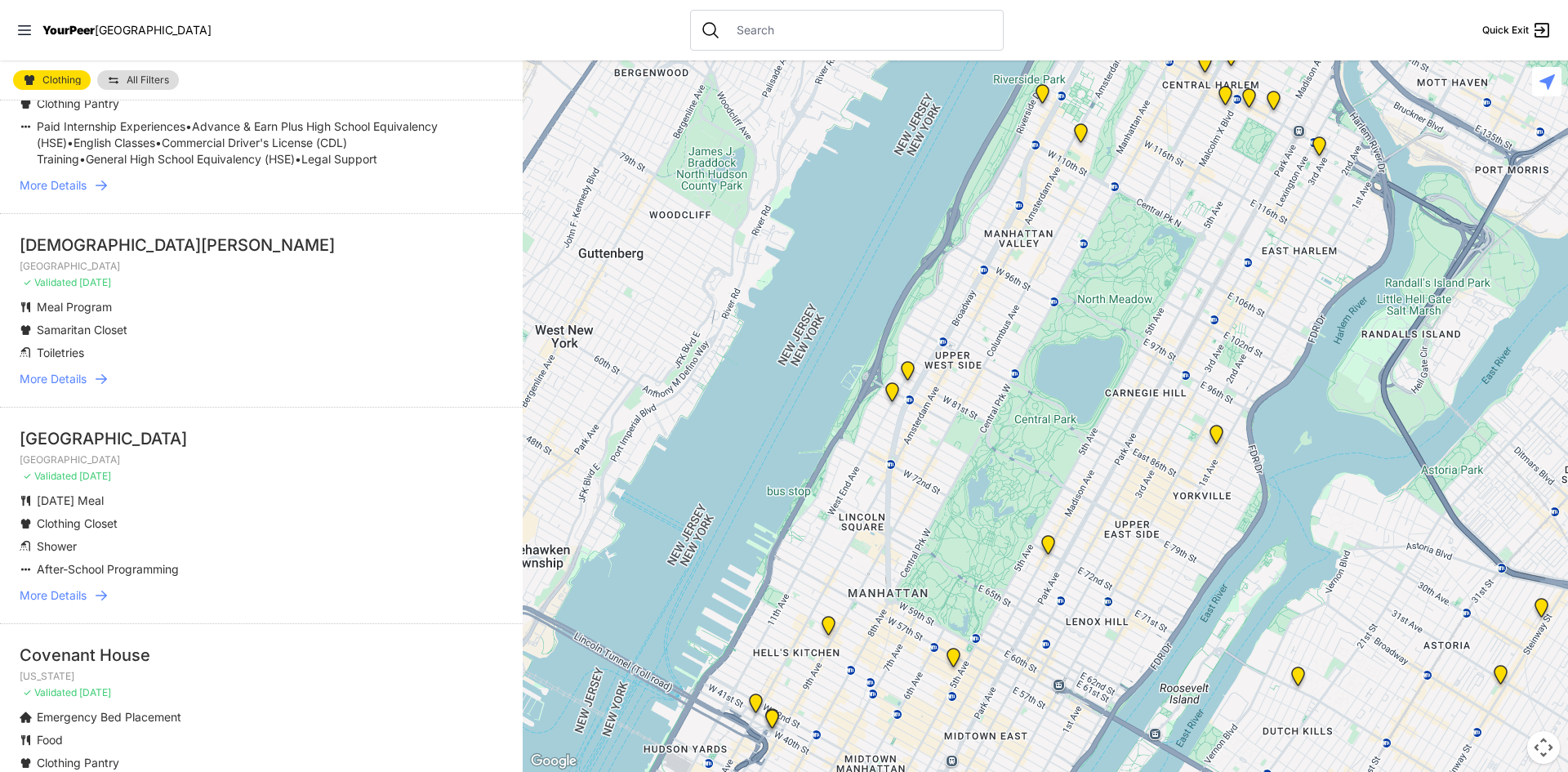
click at [105, 604] on icon at bounding box center [101, 596] width 17 height 17
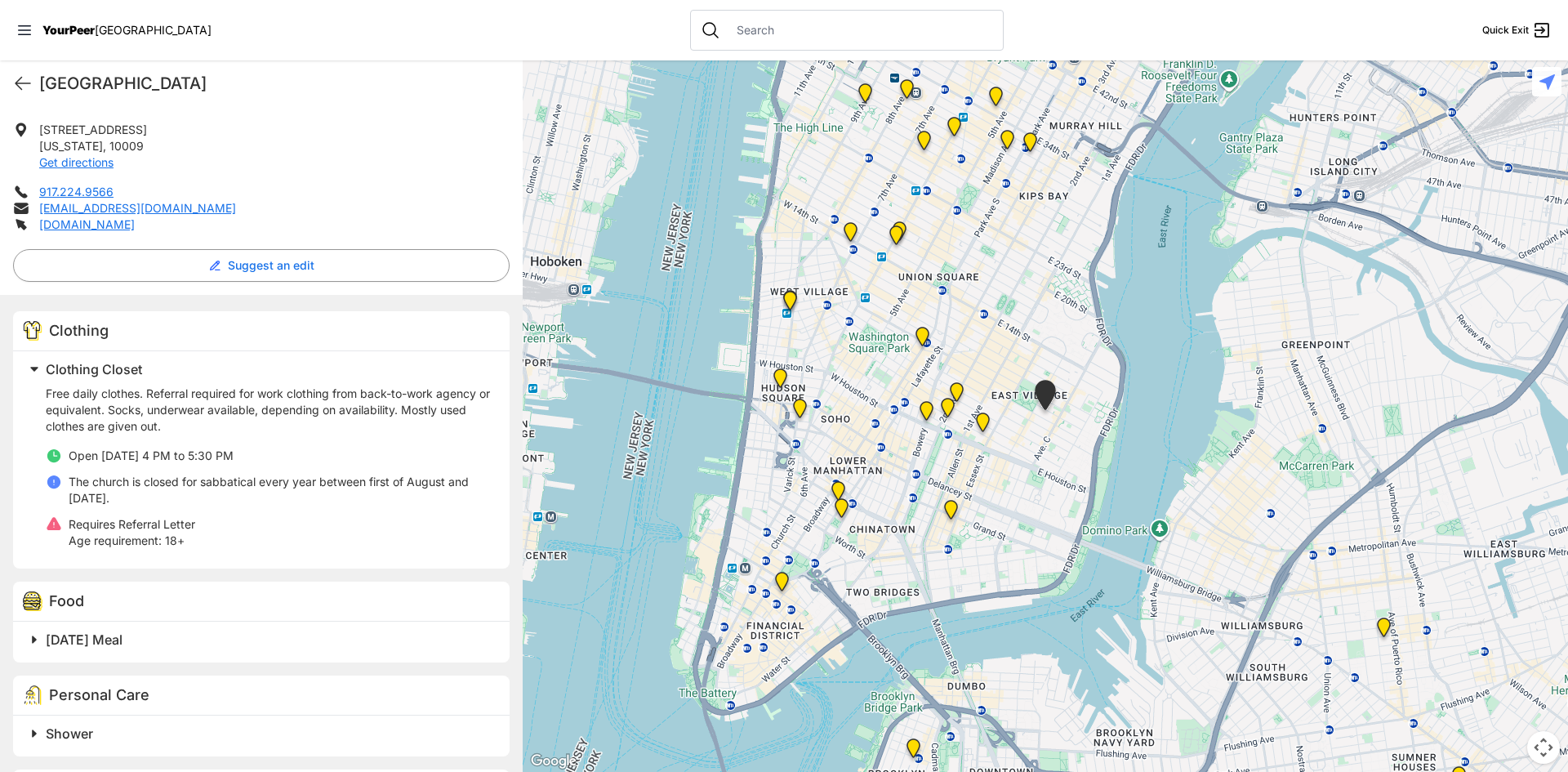
scroll to position [409, 0]
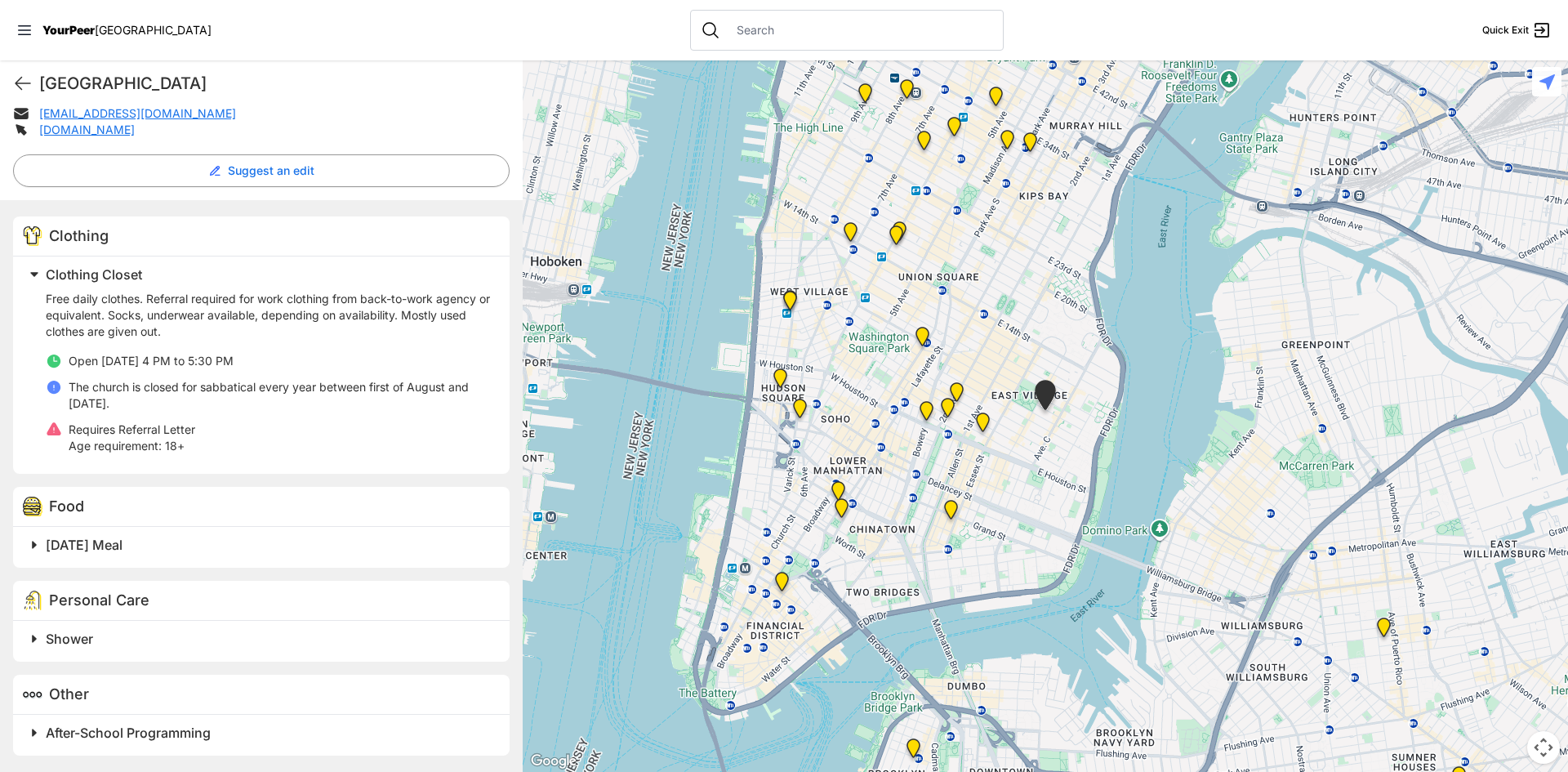
select select "recentlyUpdated"
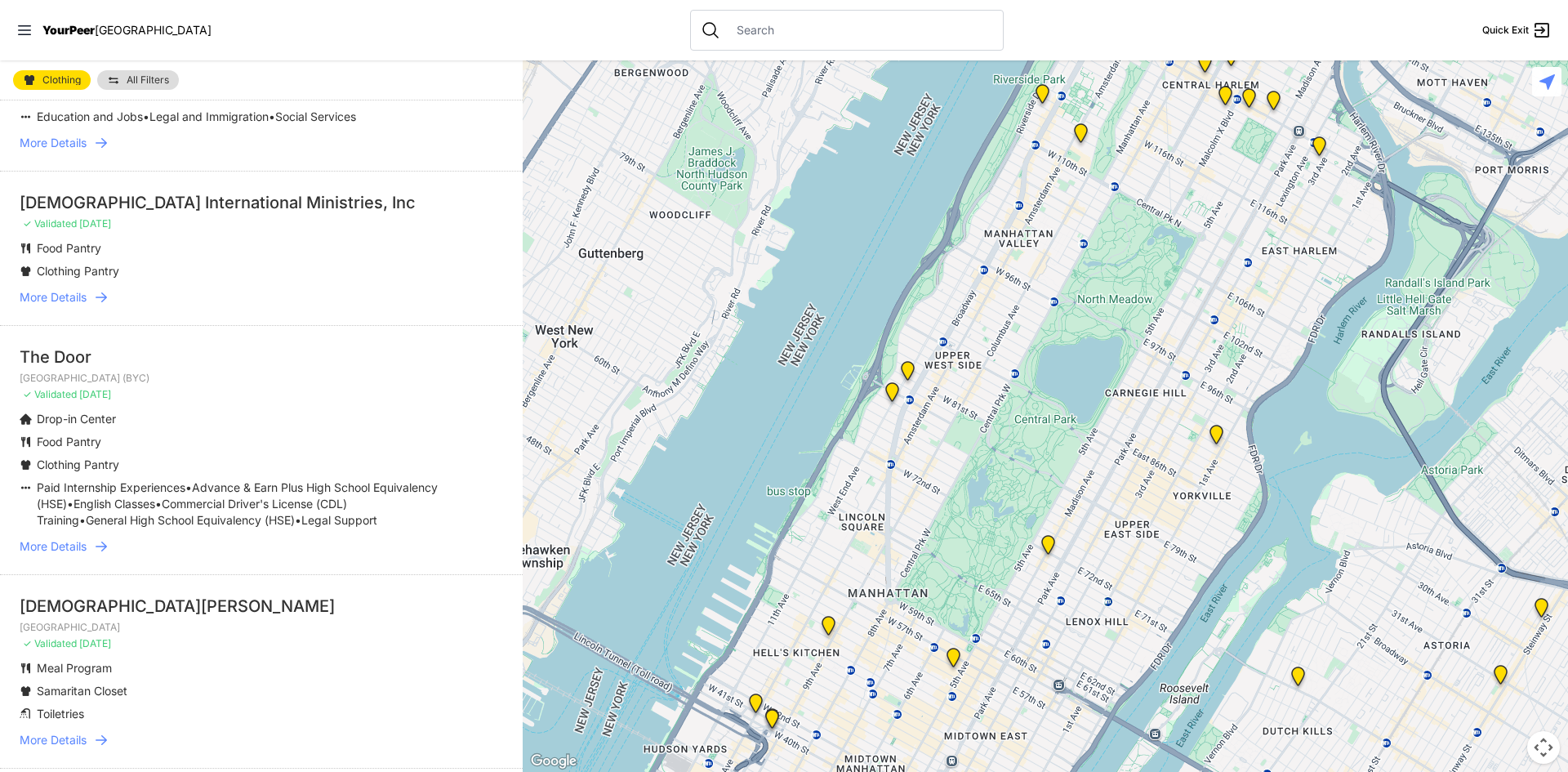
scroll to position [408, 0]
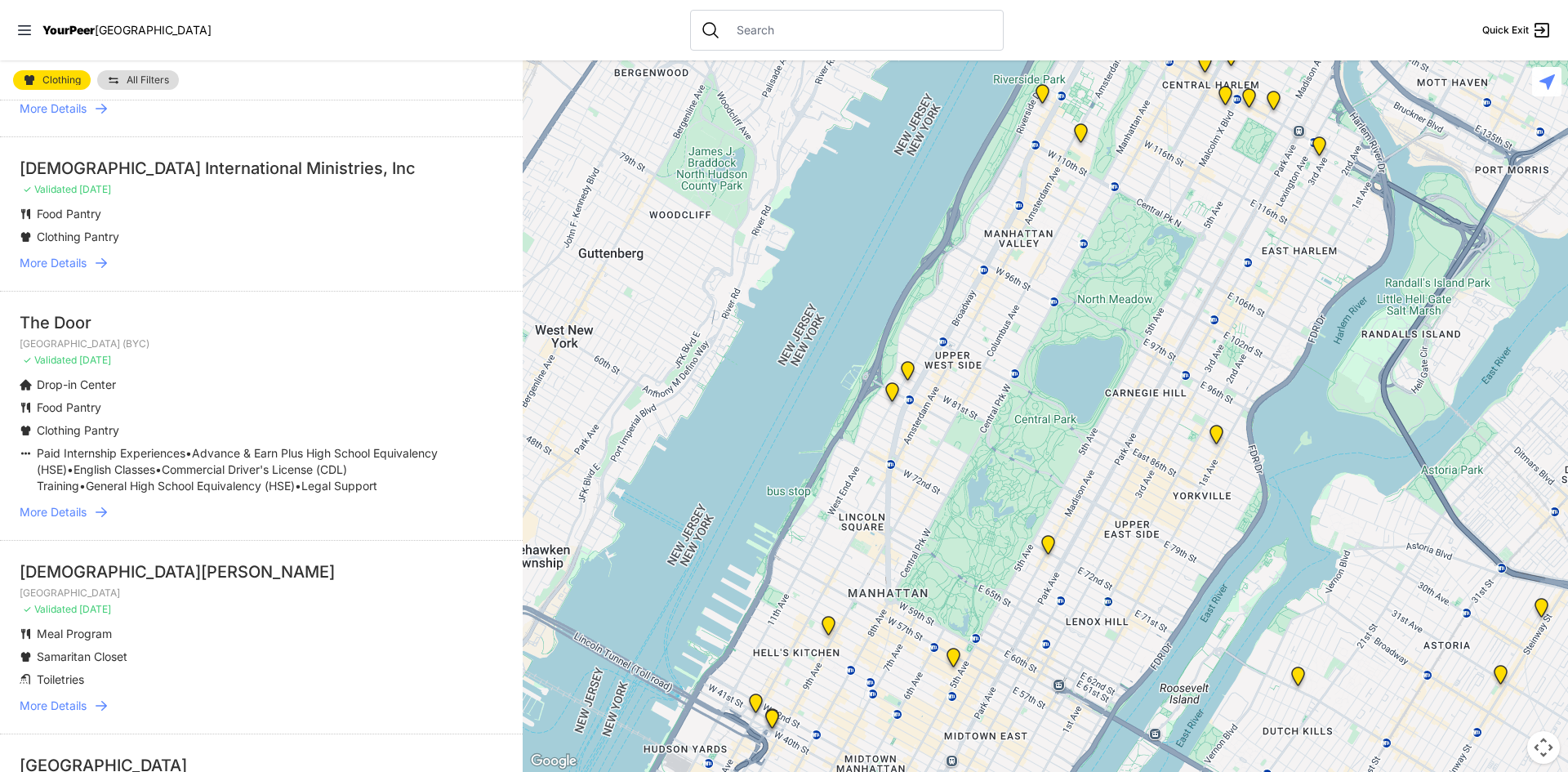
click at [100, 261] on icon at bounding box center [101, 263] width 17 height 17
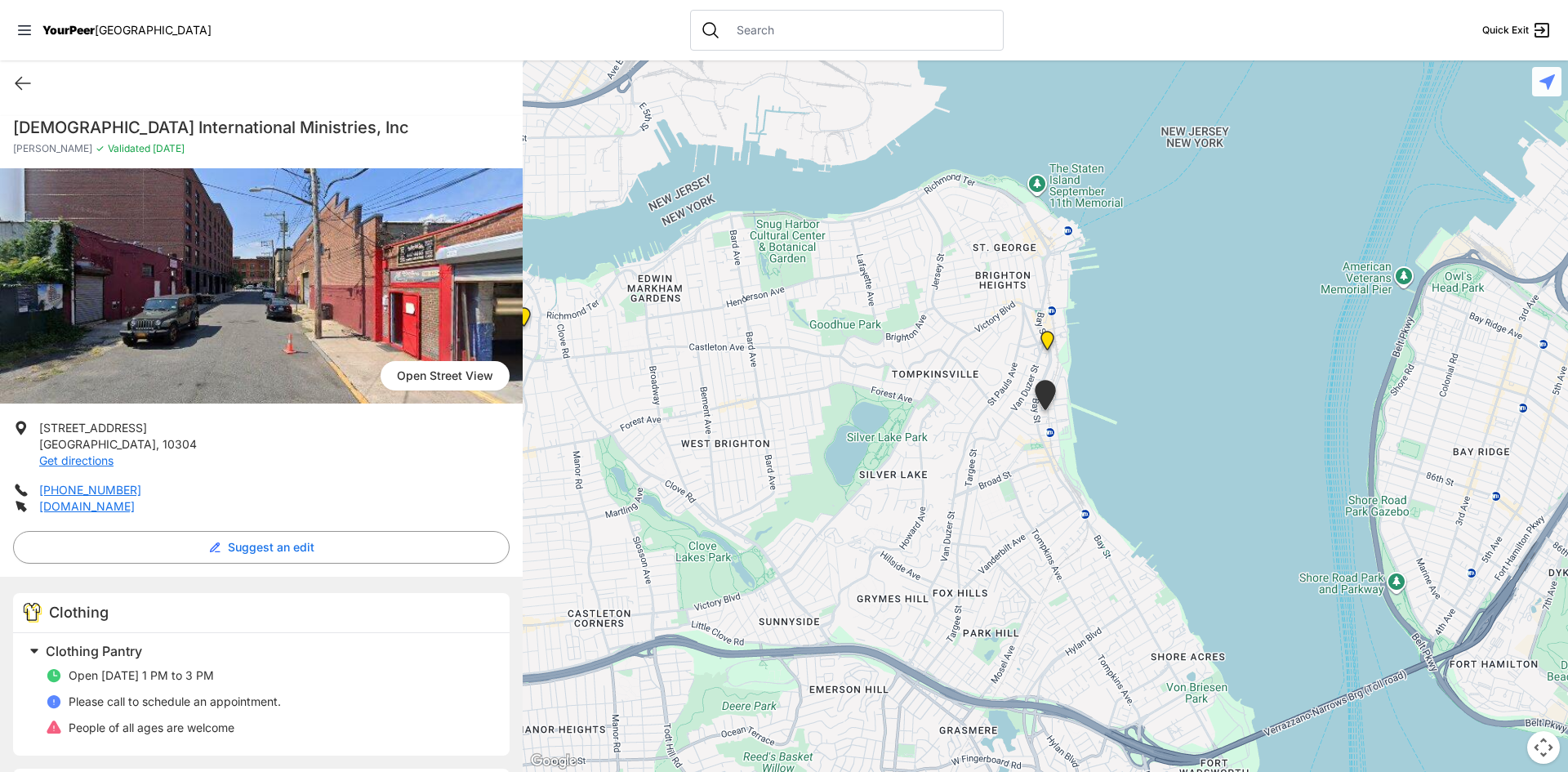
select select "recentlyUpdated"
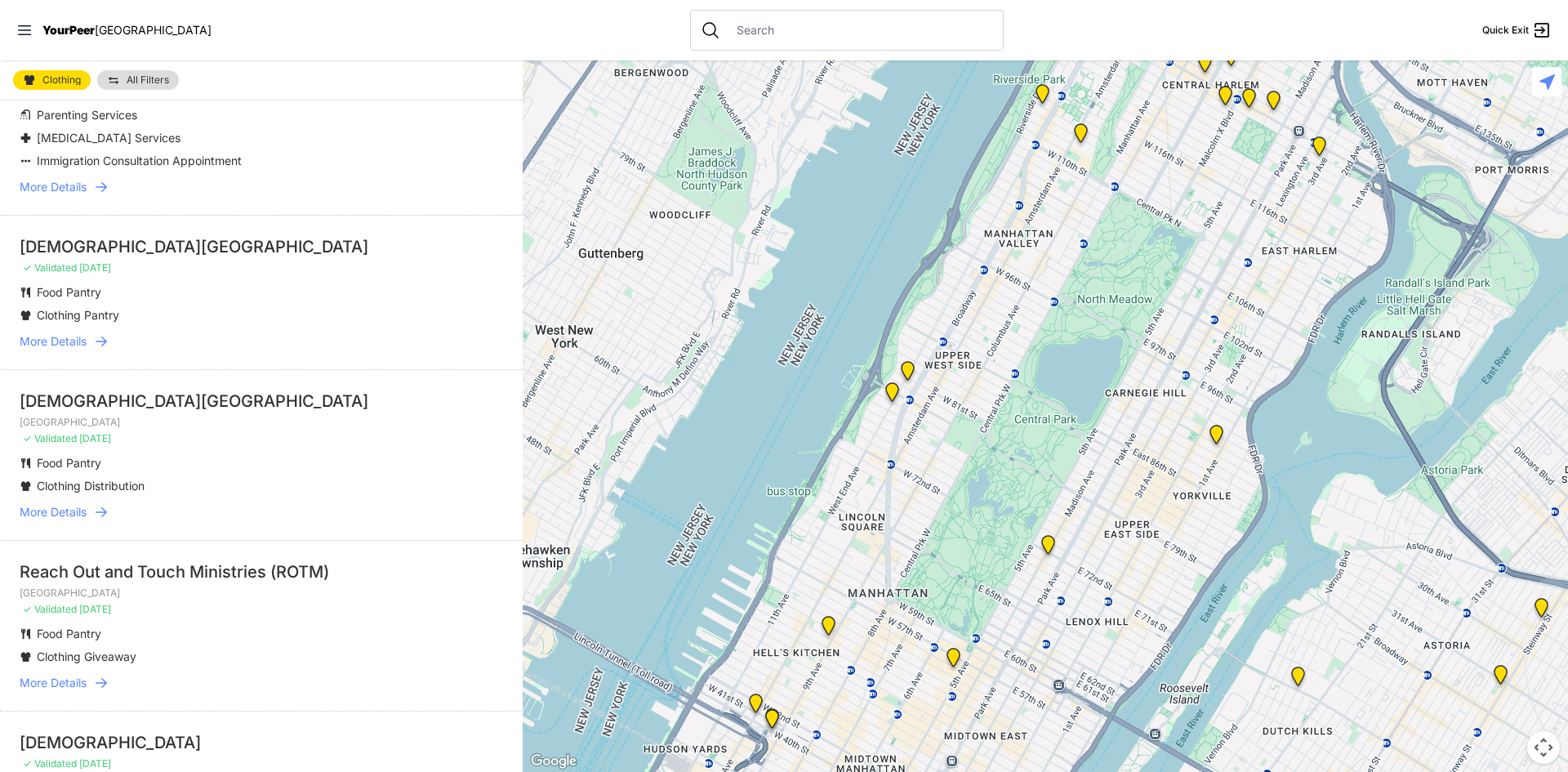
scroll to position [1634, 0]
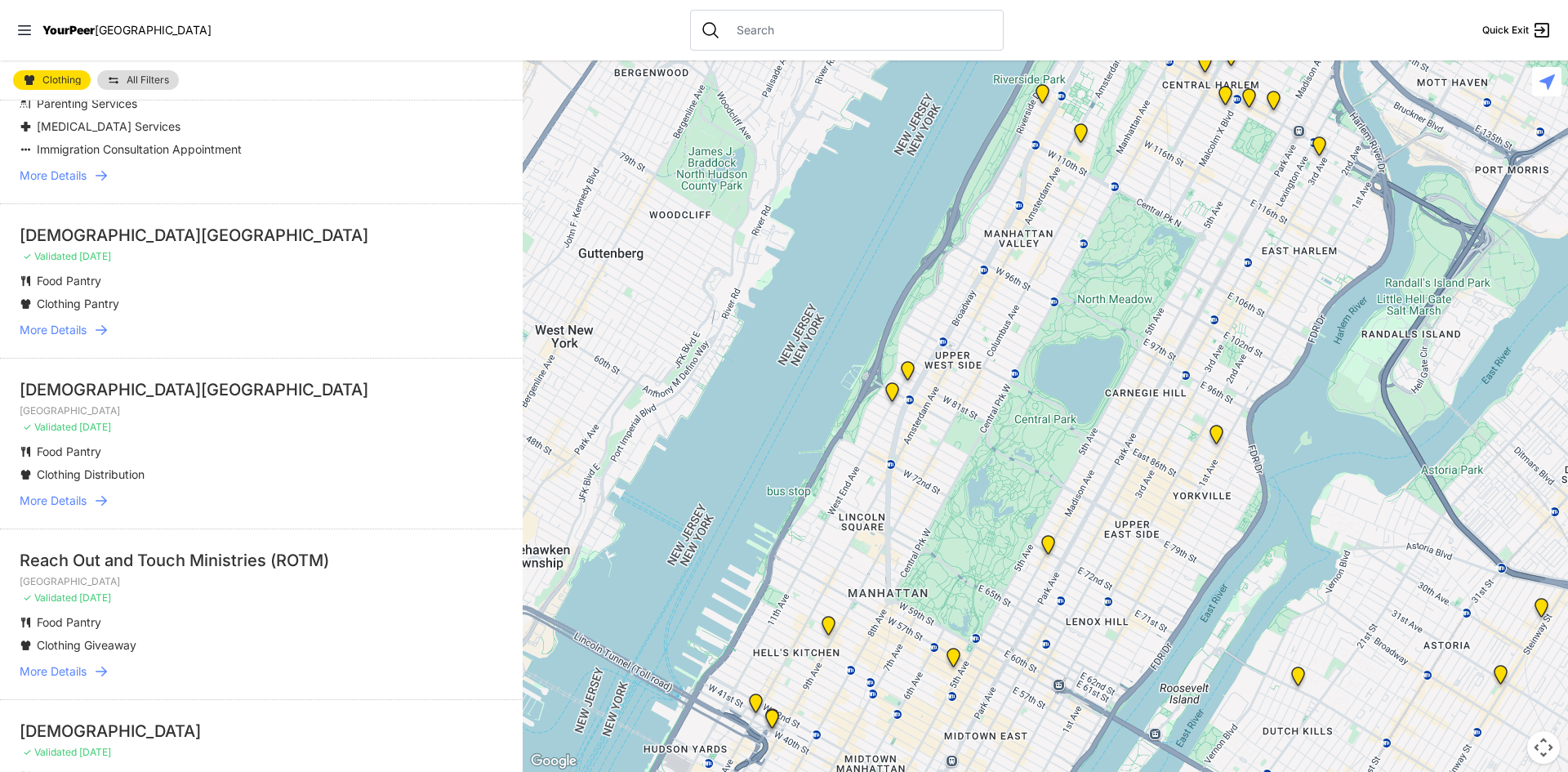
click at [103, 339] on icon at bounding box center [101, 330] width 17 height 17
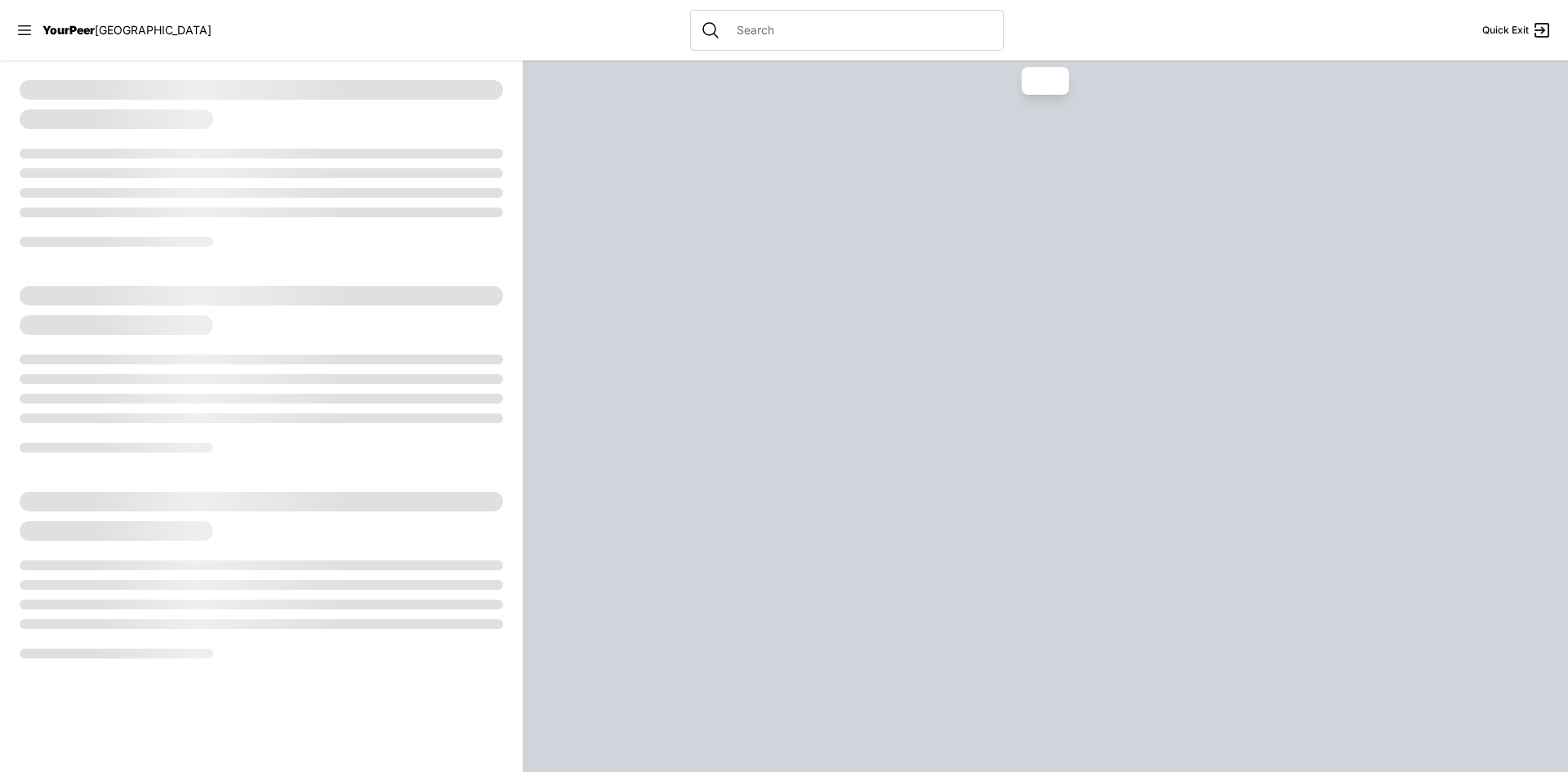
select select "recentlyUpdated"
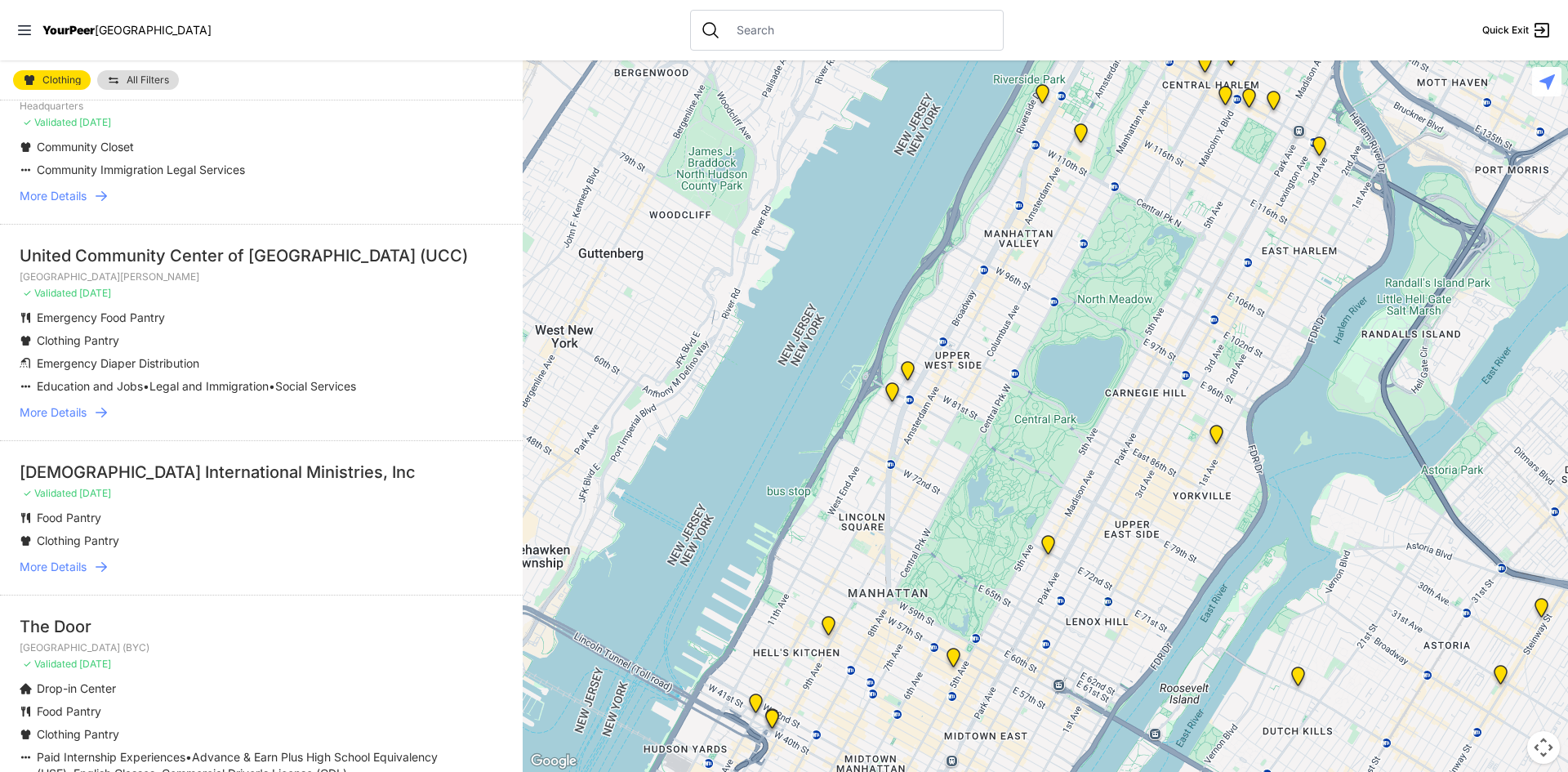
scroll to position [327, 0]
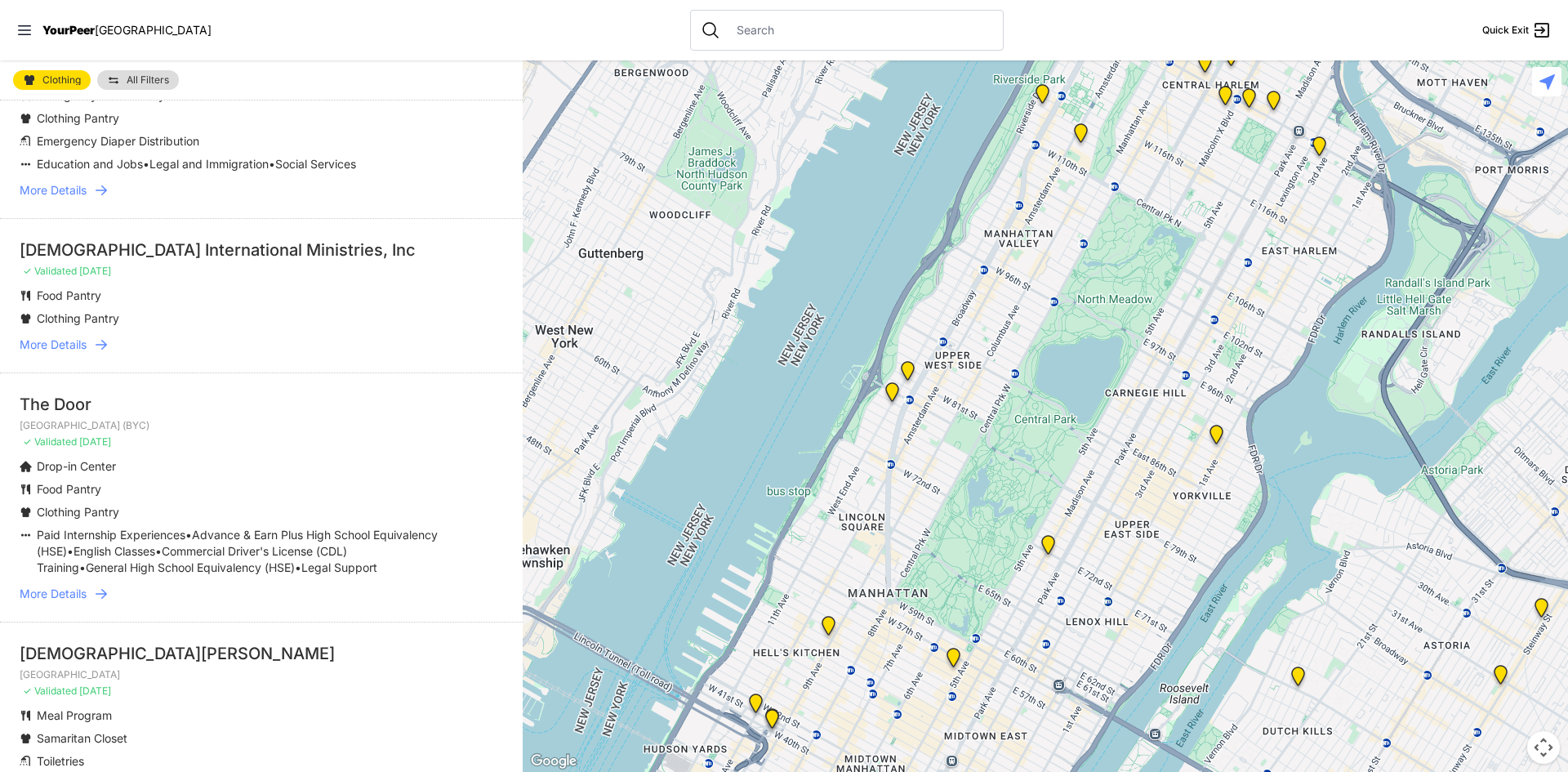
click at [106, 599] on icon at bounding box center [101, 594] width 11 height 10
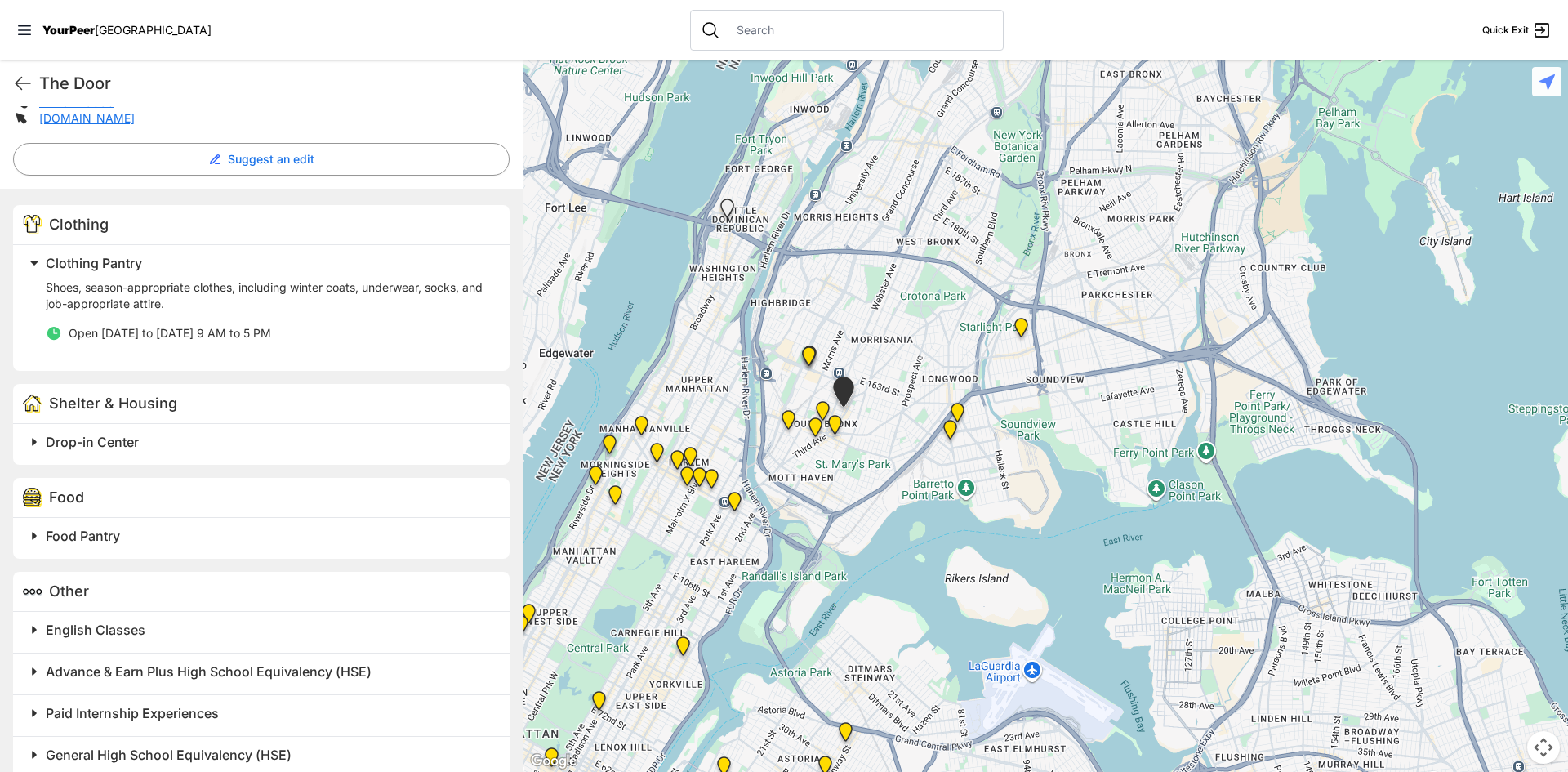
scroll to position [509, 0]
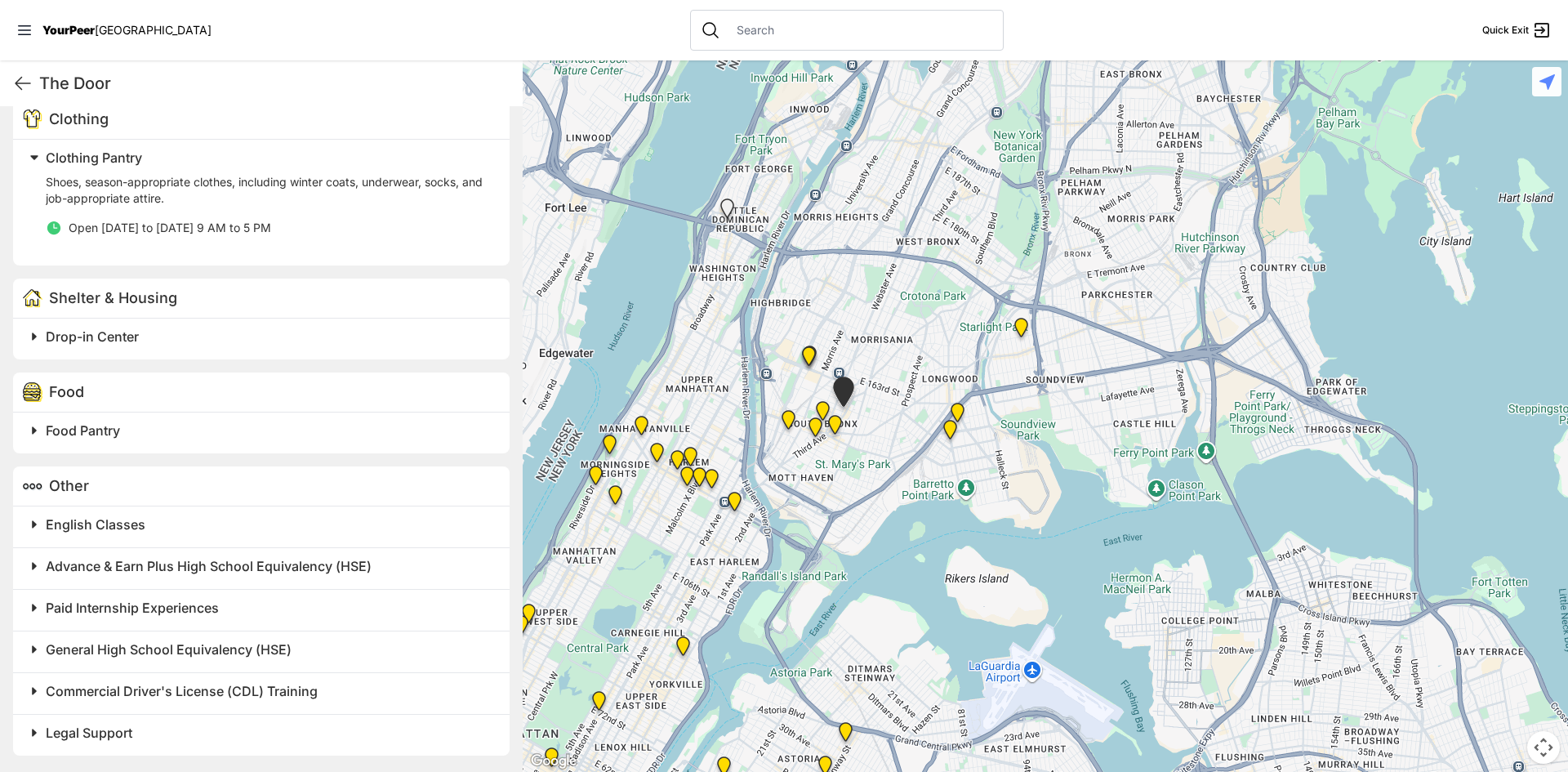
select select "recentlyUpdated"
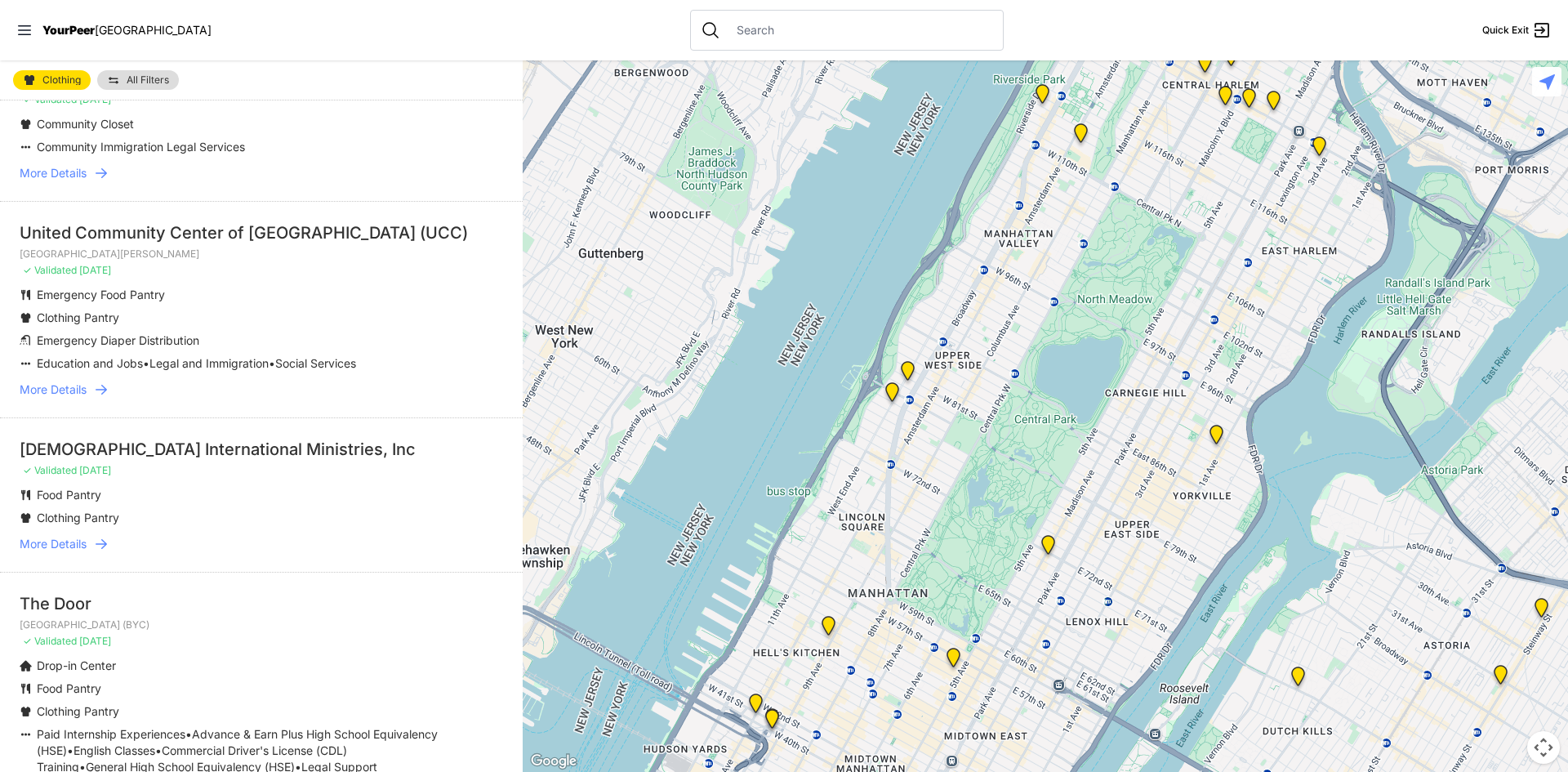
scroll to position [163, 0]
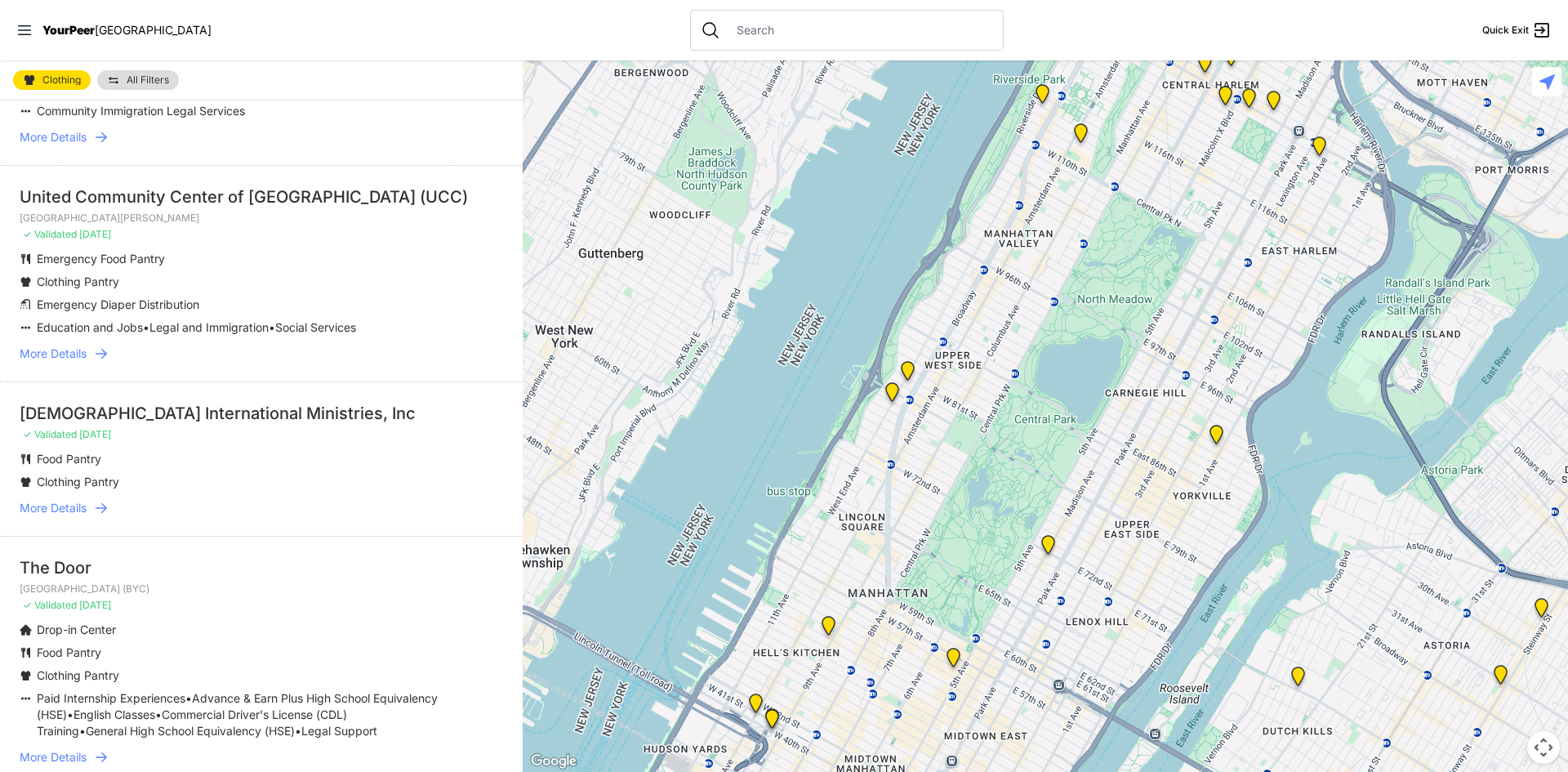
click at [102, 509] on icon at bounding box center [101, 509] width 17 height 17
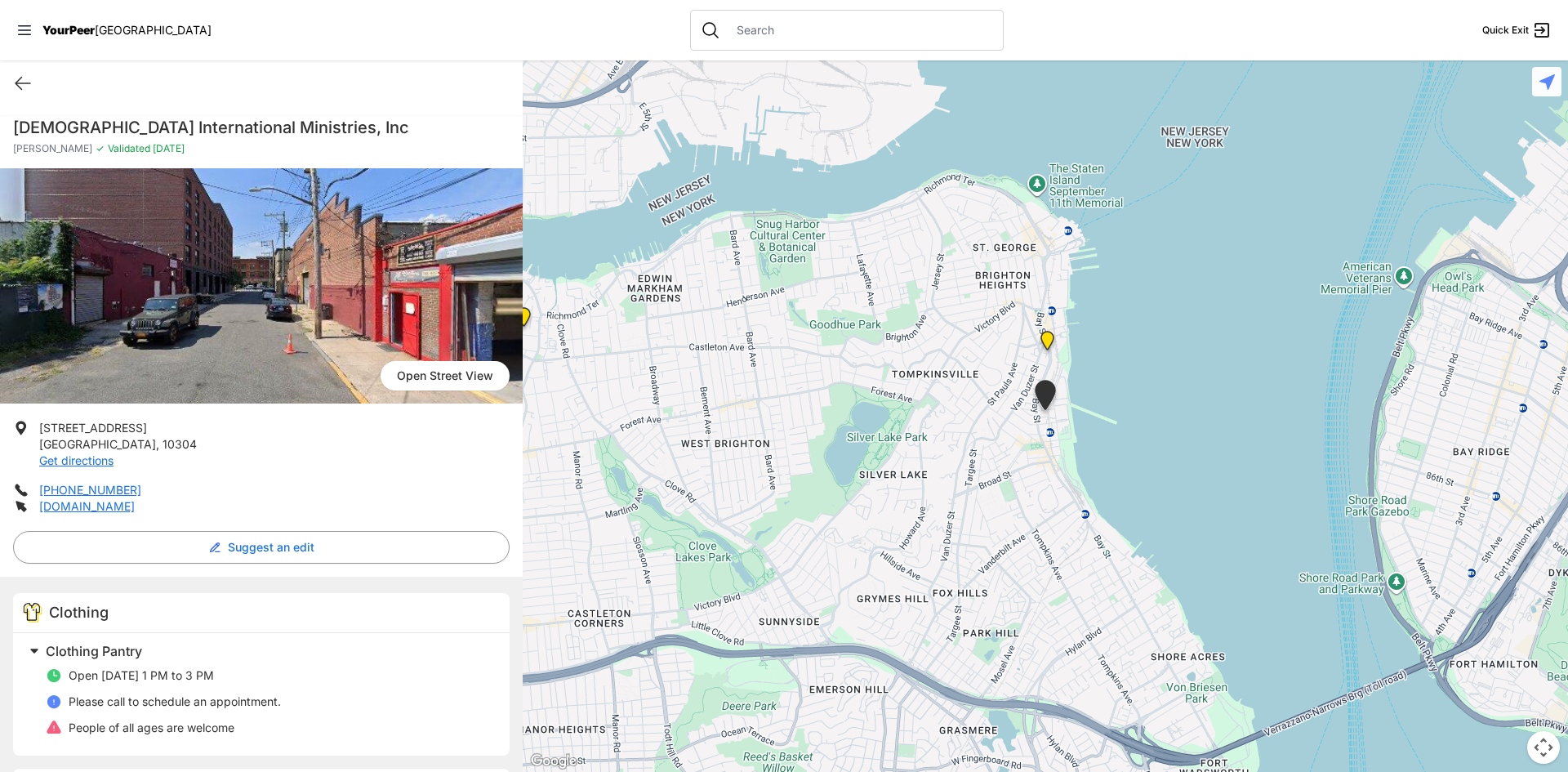
select select "recentlyUpdated"
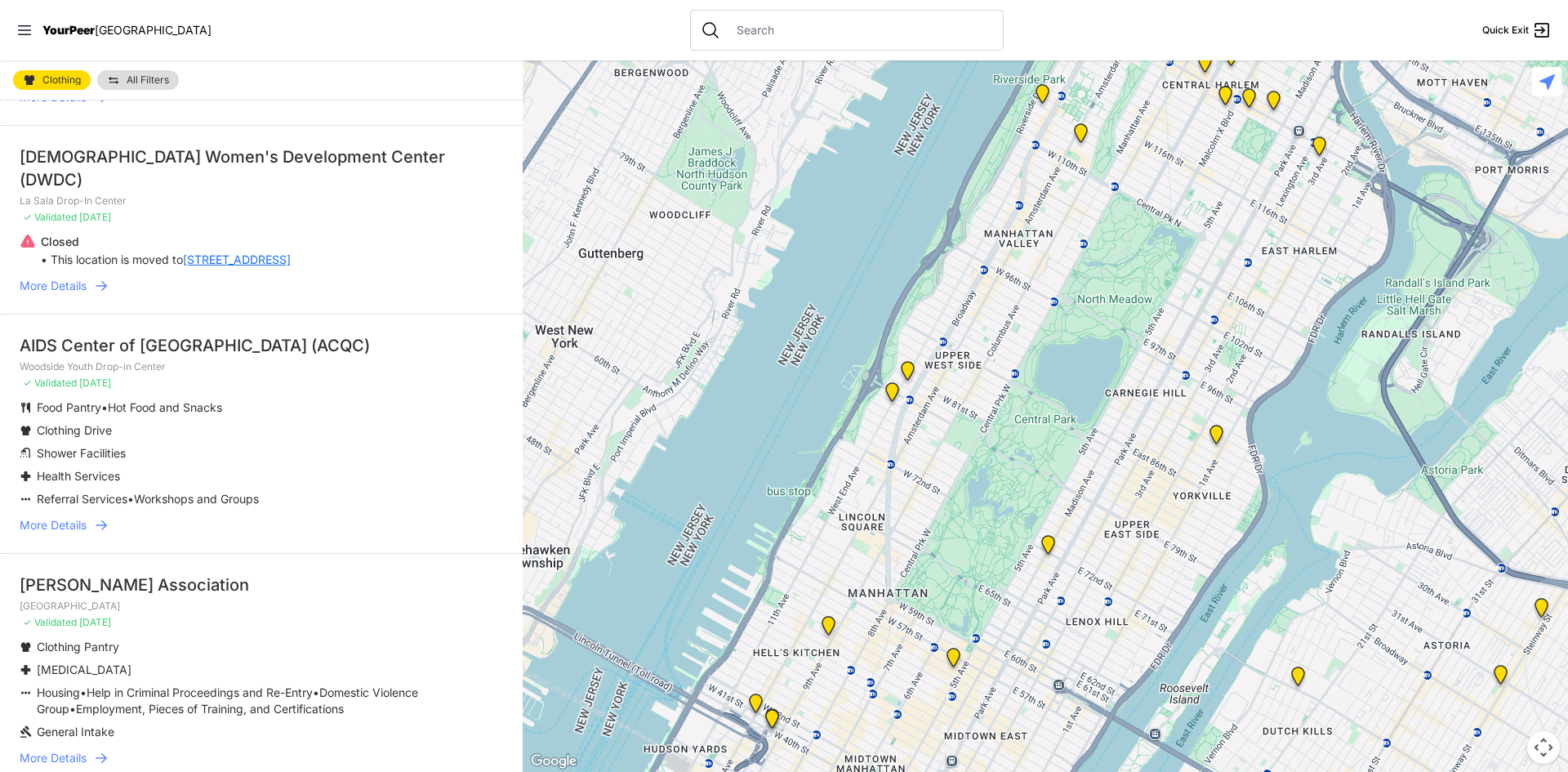
scroll to position [3187, 0]
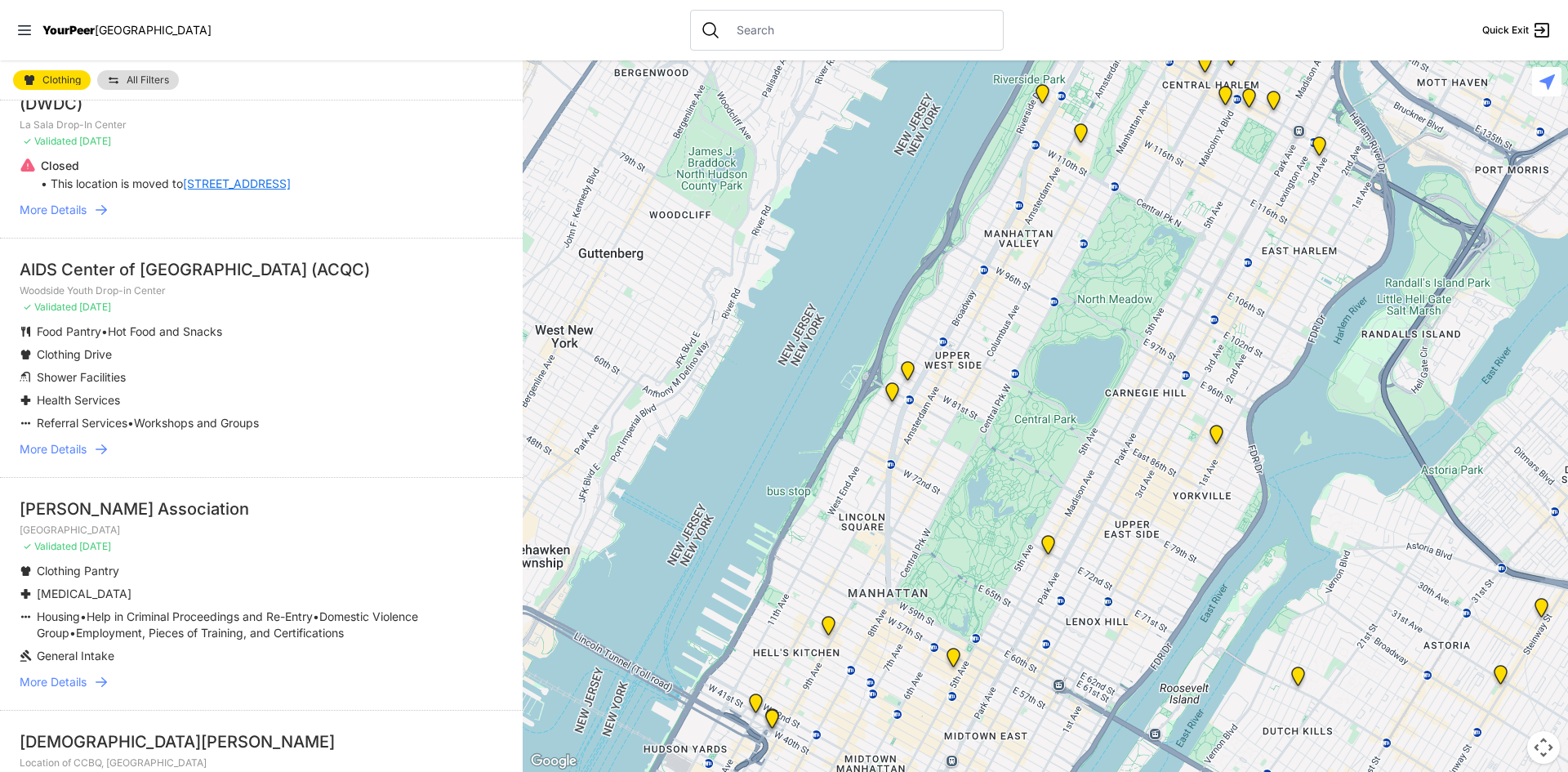
click at [105, 674] on icon at bounding box center [101, 682] width 17 height 17
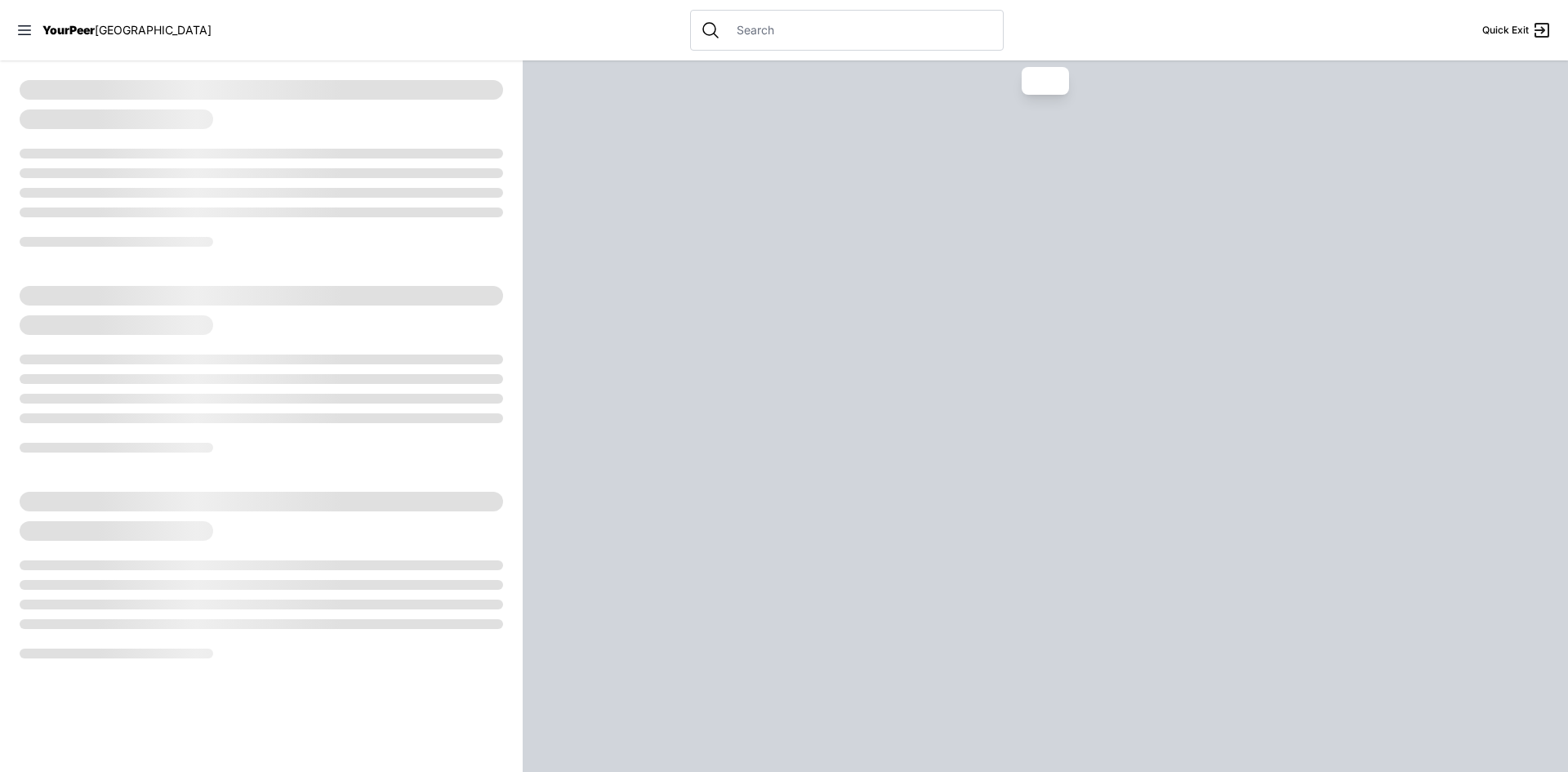
select select "recentlyUpdated"
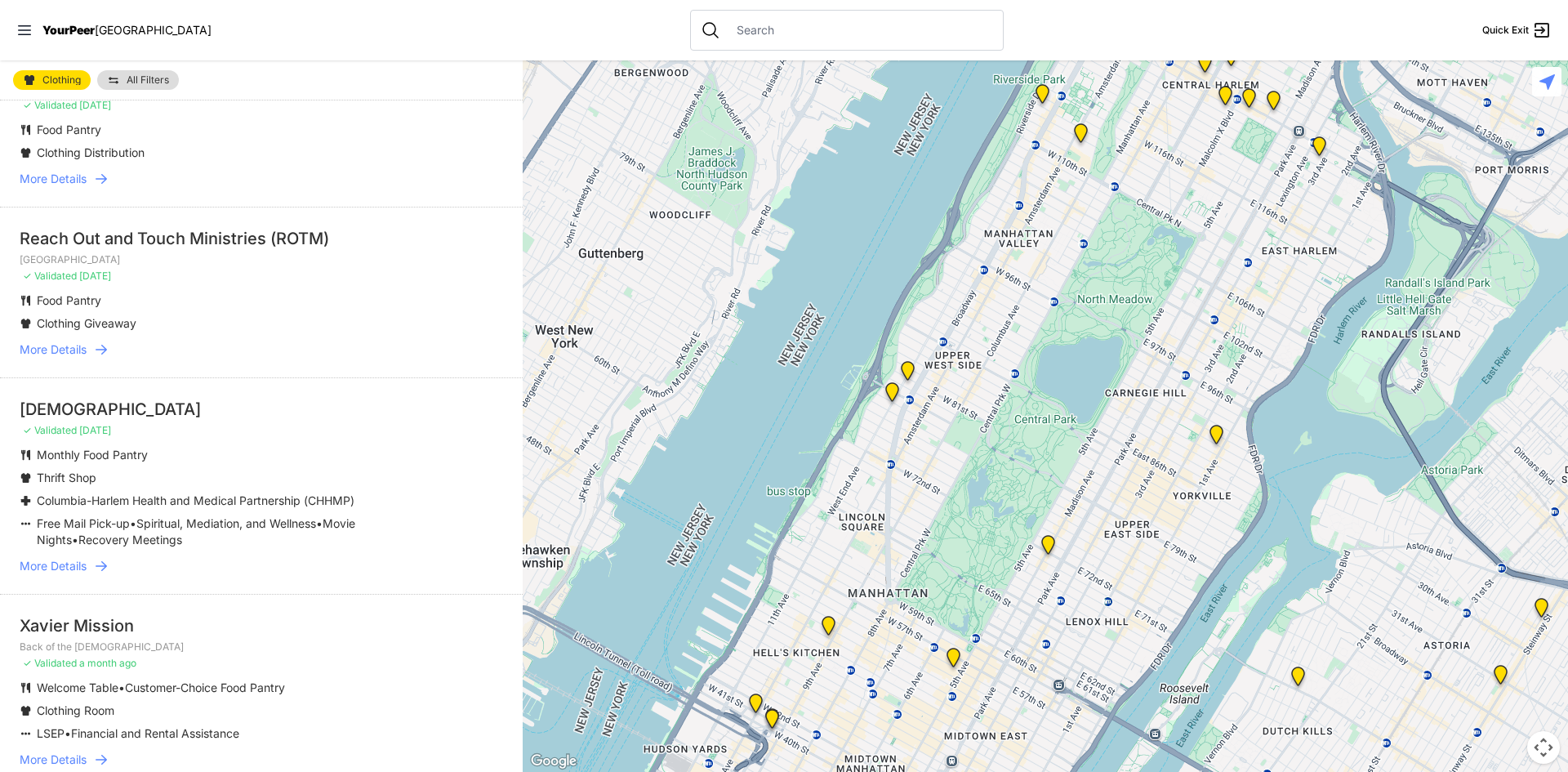
scroll to position [1961, 0]
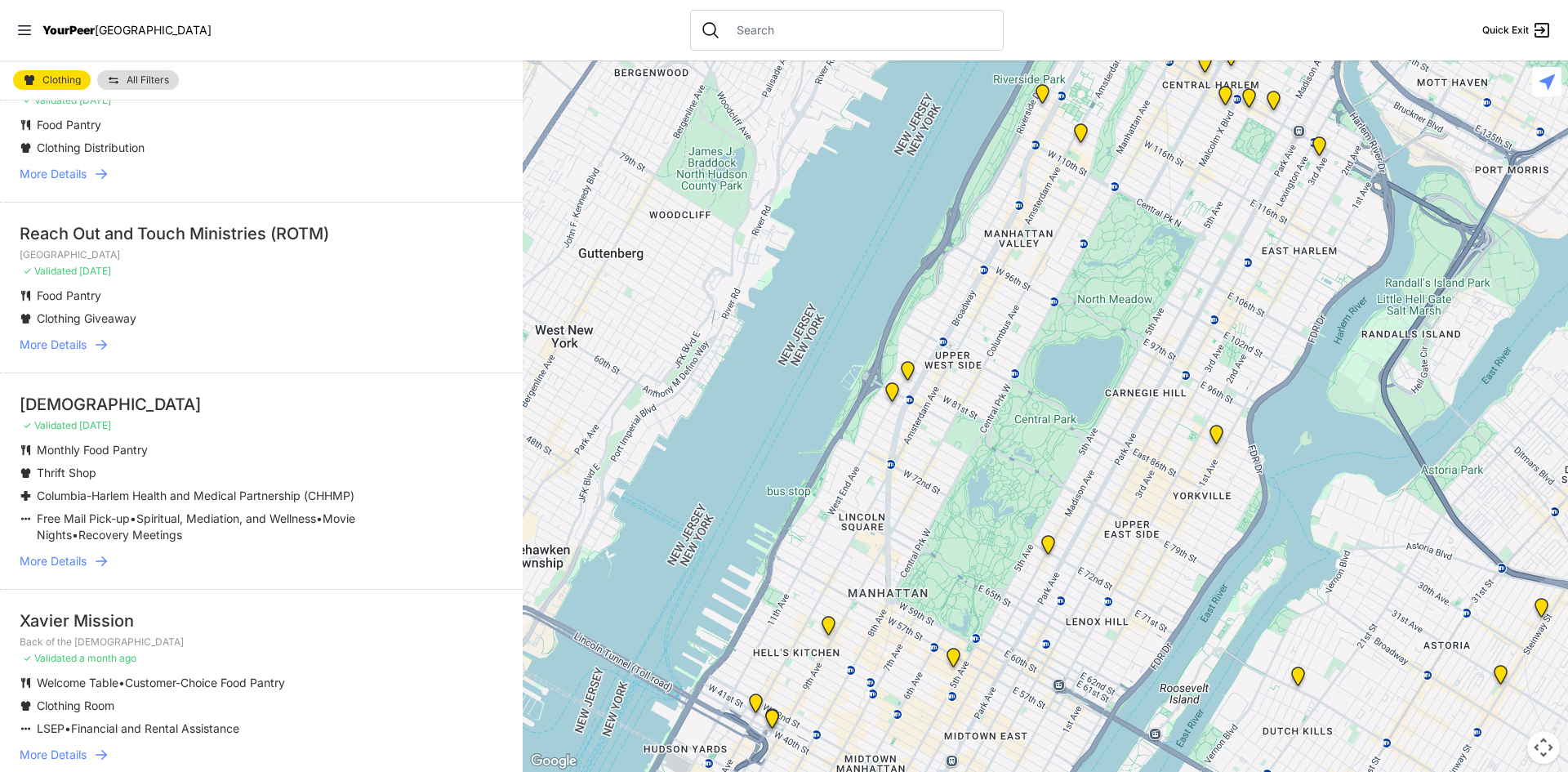
click at [103, 350] on icon at bounding box center [101, 344] width 11 height 10
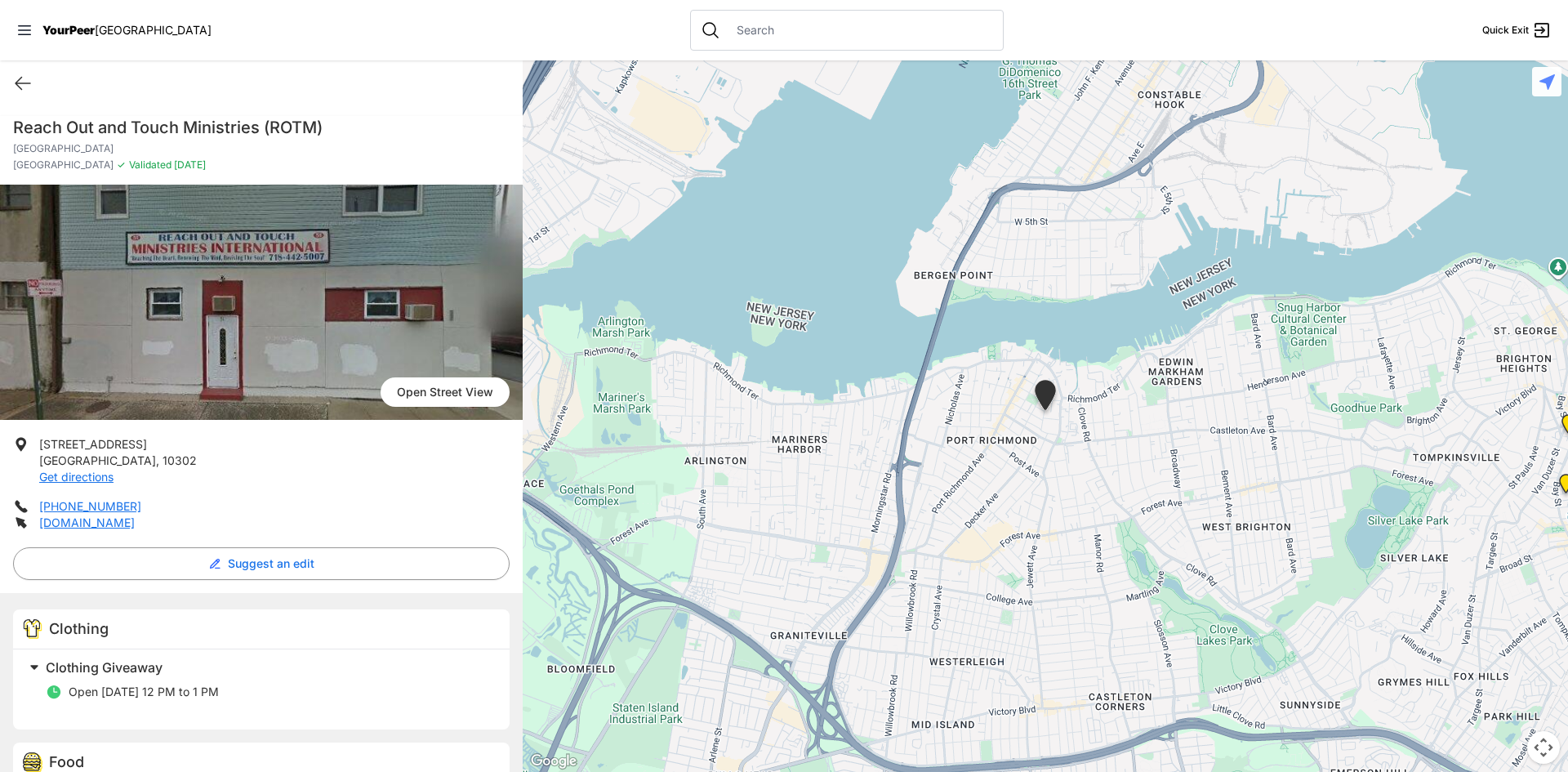
select select "recentlyUpdated"
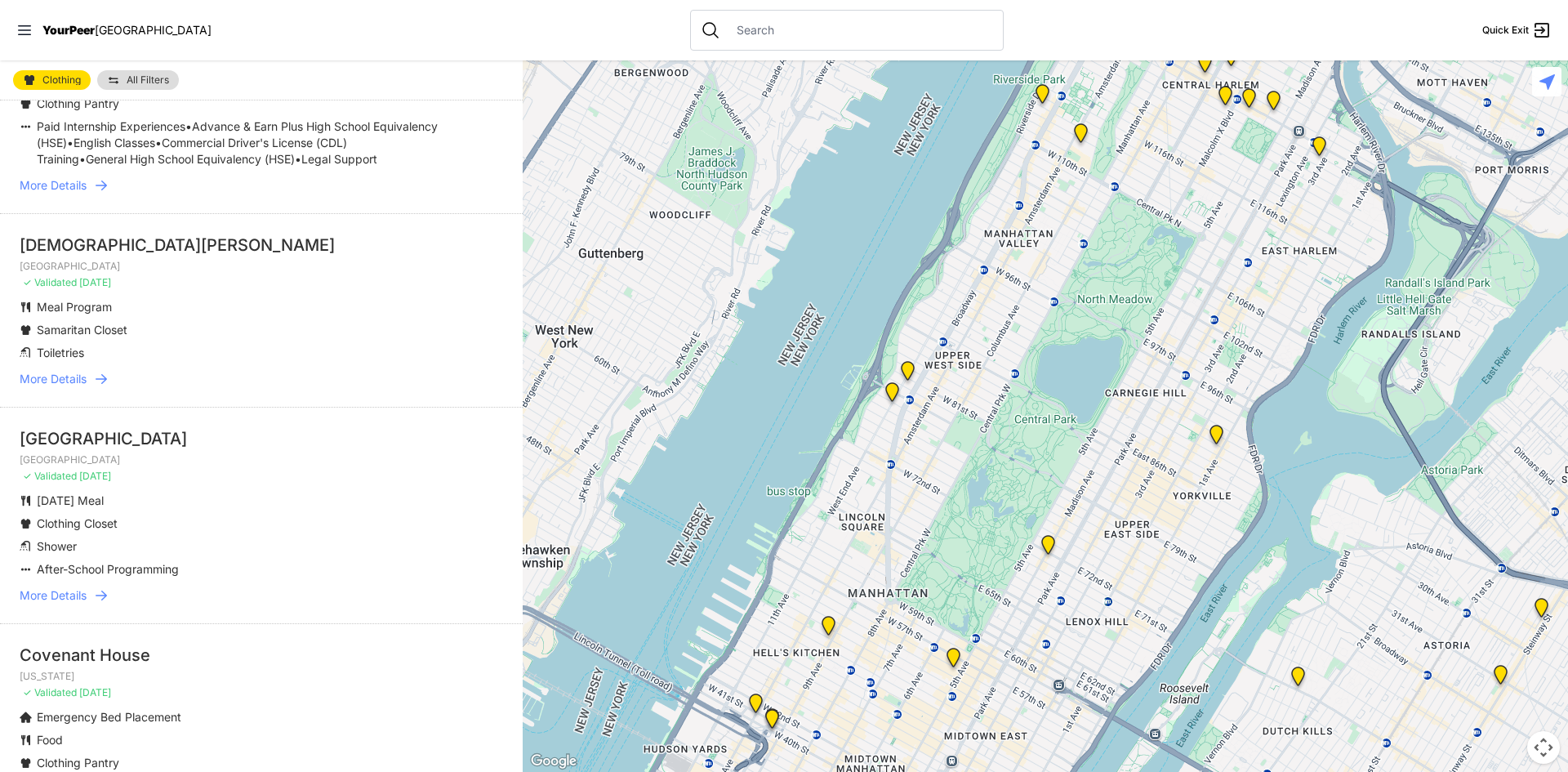
scroll to position [1144, 0]
